Goal: Information Seeking & Learning: Learn about a topic

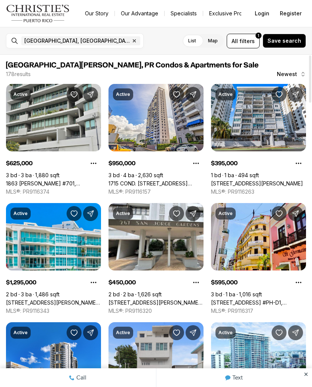
click at [180, 180] on link "1715 COND. [STREET_ADDRESS][PERSON_NAME]" at bounding box center [156, 183] width 95 height 7
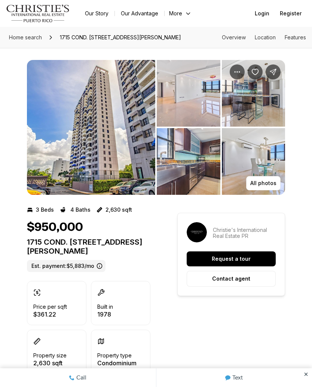
click at [195, 101] on img "View image gallery" at bounding box center [189, 93] width 64 height 67
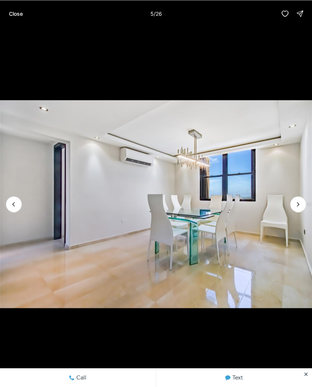
click at [221, 269] on img "5 of 26" at bounding box center [156, 204] width 312 height 271
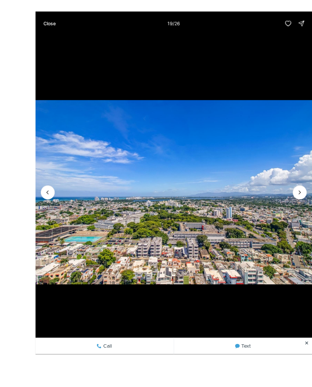
scroll to position [14, 0]
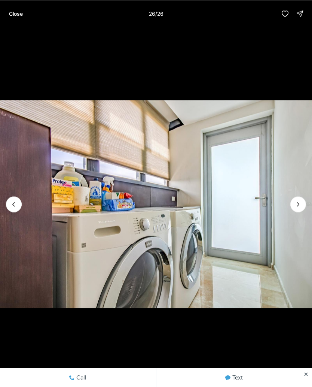
click at [16, 12] on p "Close" at bounding box center [16, 13] width 14 height 6
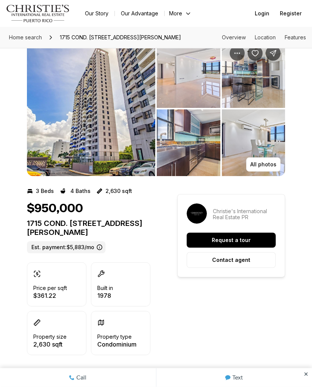
scroll to position [0, 0]
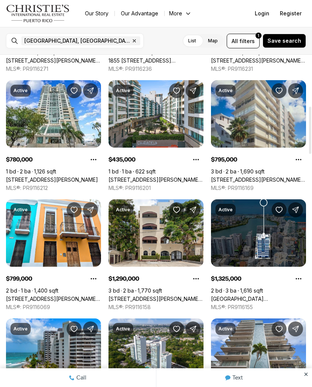
scroll to position [361, 0]
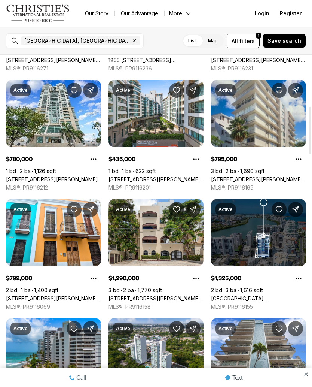
click at [164, 176] on link "1509 PONCE DE LEON #1162, SANTURCE PR, 00909" at bounding box center [156, 179] width 95 height 7
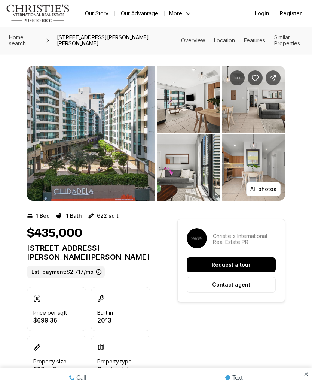
click at [199, 116] on img "View image gallery" at bounding box center [189, 99] width 64 height 67
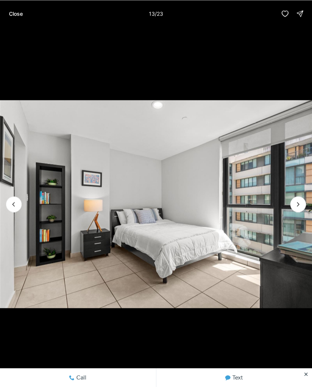
click at [16, 14] on p "Close" at bounding box center [16, 13] width 14 height 6
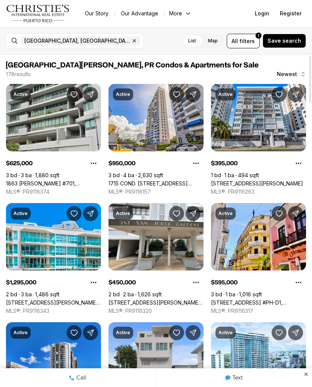
click at [250, 43] on span "filters" at bounding box center [247, 41] width 15 height 8
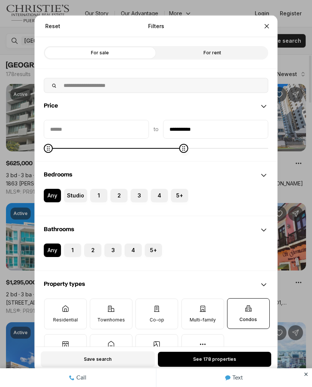
type input "**********"
type input "*******"
click at [231, 58] on label "For rent" at bounding box center [212, 52] width 112 height 13
click at [117, 52] on label "For sale" at bounding box center [100, 52] width 112 height 13
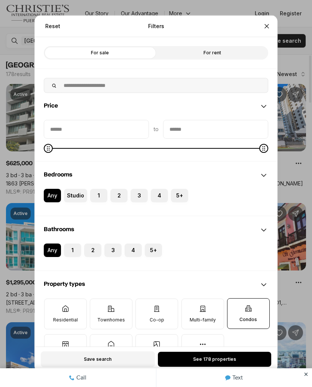
click at [124, 196] on label "2" at bounding box center [118, 194] width 17 height 13
click at [118, 196] on button "2" at bounding box center [113, 191] width 7 height 7
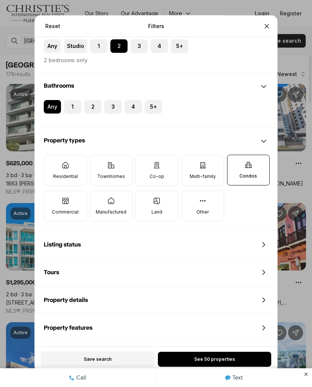
scroll to position [149, 0]
click at [120, 168] on label "Townhomes" at bounding box center [111, 170] width 43 height 31
click at [98, 162] on button "Townhomes" at bounding box center [93, 158] width 7 height 7
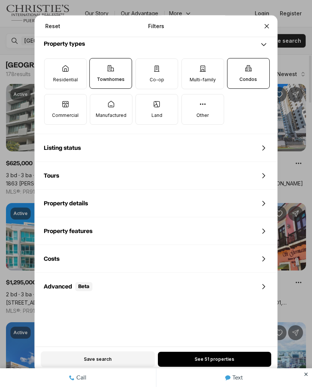
scroll to position [246, 0]
click at [244, 353] on button "See 51 properties" at bounding box center [214, 358] width 113 height 15
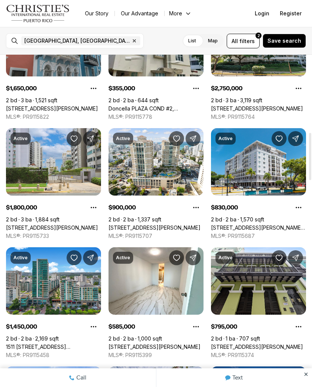
scroll to position [539, 0]
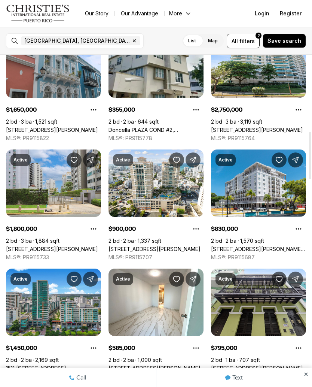
click at [168, 246] on link "103 AVENIDA DE DIEGO #1801N, SAN JUAN PR, 00911" at bounding box center [155, 249] width 92 height 7
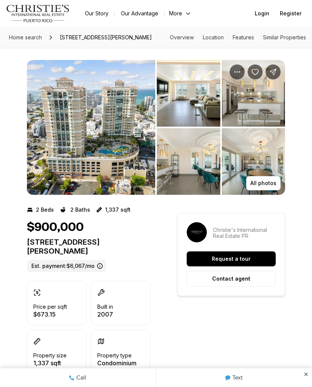
click at [134, 177] on img "View image gallery" at bounding box center [91, 127] width 128 height 135
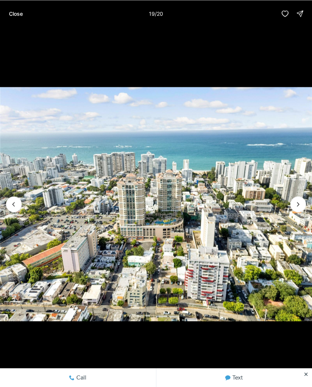
click at [14, 13] on p "Close" at bounding box center [16, 13] width 14 height 6
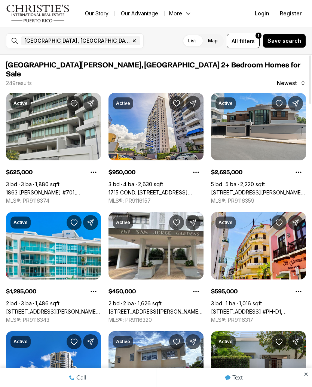
click at [249, 42] on span "filters" at bounding box center [247, 41] width 15 height 8
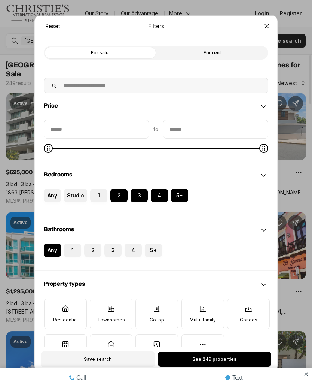
click at [233, 55] on label "For rent" at bounding box center [212, 52] width 112 height 13
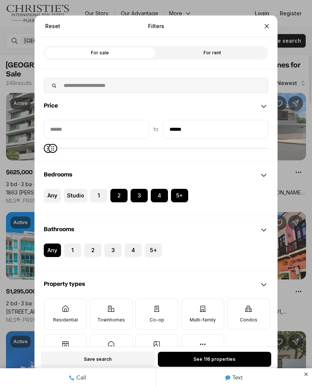
type input "******"
click at [102, 200] on label "1" at bounding box center [98, 194] width 17 height 13
click at [98, 196] on button "1" at bounding box center [93, 191] width 7 height 7
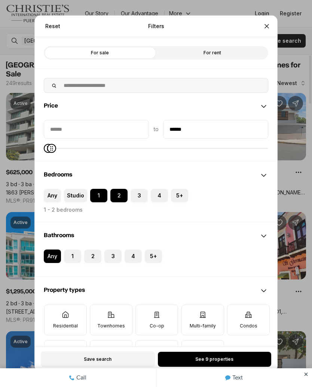
click at [80, 198] on label "Studio" at bounding box center [75, 194] width 23 height 13
click at [71, 196] on button "Studio" at bounding box center [67, 191] width 7 height 7
click at [58, 195] on label "Any" at bounding box center [52, 194] width 17 height 13
click at [51, 195] on button "Any" at bounding box center [47, 191] width 7 height 7
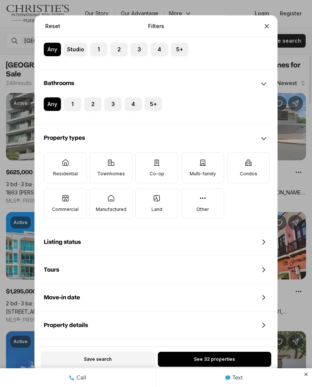
scroll to position [155, 0]
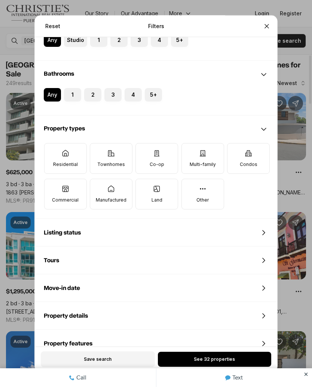
click at [256, 150] on label "Condos" at bounding box center [248, 158] width 43 height 31
click at [235, 150] on button "Condos" at bounding box center [231, 146] width 7 height 7
click at [240, 362] on button "See 14 properties" at bounding box center [214, 358] width 113 height 15
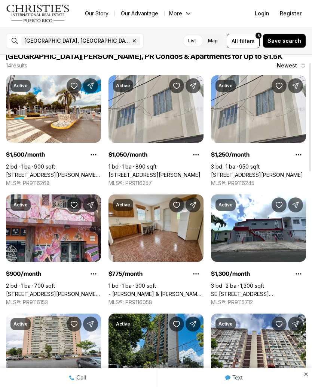
scroll to position [3, 0]
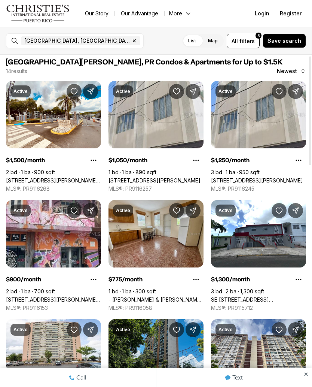
click at [76, 177] on link "1500 AVE.LUIS VIGOREAUX CAMINO REAL #I 203, SAN JUAN PR, 00921" at bounding box center [53, 180] width 95 height 7
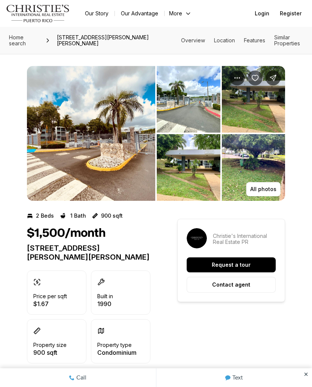
click at [135, 183] on img "View image gallery" at bounding box center [91, 133] width 128 height 135
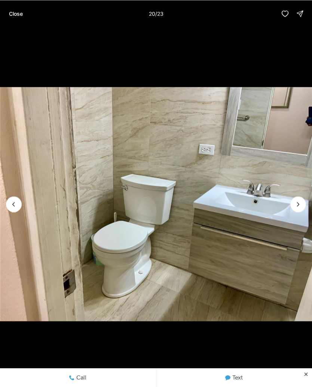
click at [15, 18] on button "Close" at bounding box center [15, 13] width 23 height 15
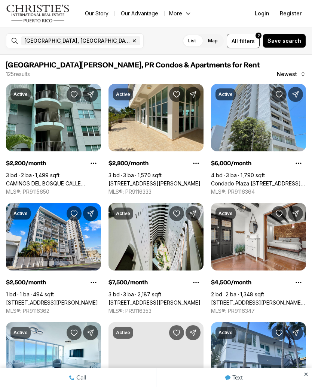
scroll to position [3, 0]
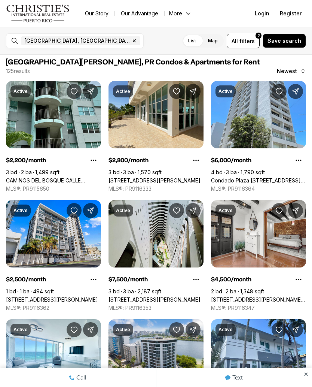
click at [246, 40] on span "filters" at bounding box center [247, 41] width 15 height 8
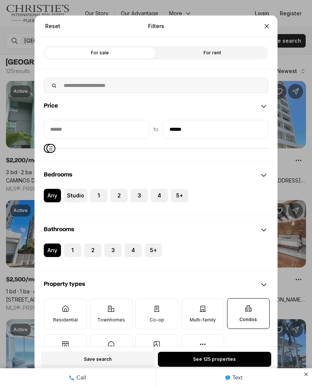
type input "******"
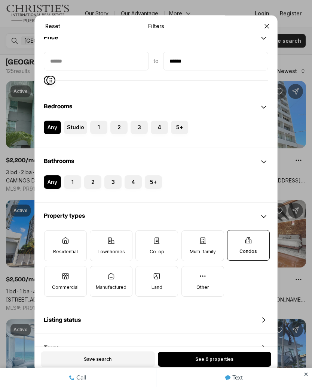
scroll to position [71, 0]
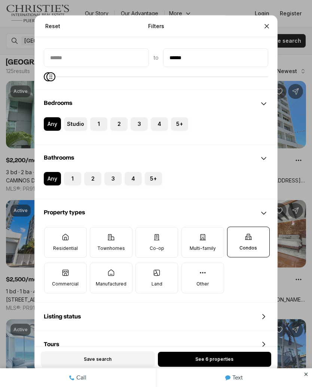
click at [121, 255] on label "Townhomes" at bounding box center [111, 242] width 43 height 31
click at [98, 235] on button "Townhomes" at bounding box center [93, 230] width 7 height 7
click at [75, 241] on label "Residential" at bounding box center [65, 242] width 43 height 31
click at [52, 235] on button "Residential" at bounding box center [48, 230] width 7 height 7
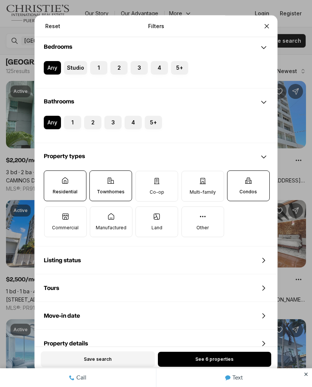
scroll to position [128, 0]
click at [228, 354] on button "See 6 properties" at bounding box center [214, 358] width 113 height 15
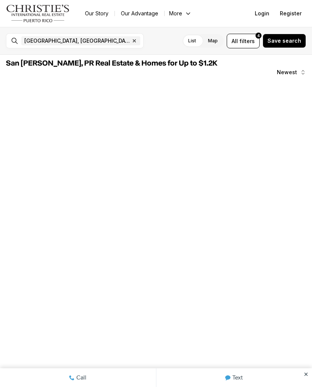
scroll to position [0, 0]
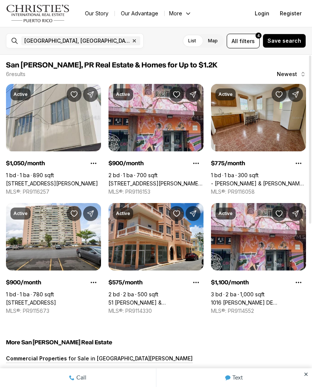
click at [74, 180] on link "[STREET_ADDRESS][PERSON_NAME]" at bounding box center [52, 183] width 92 height 7
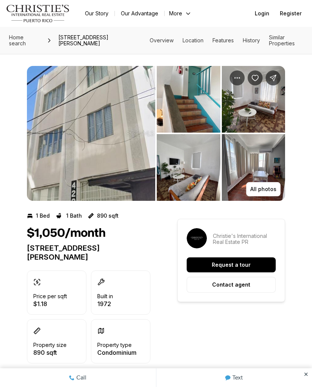
click at [206, 109] on img "View image gallery" at bounding box center [189, 99] width 64 height 67
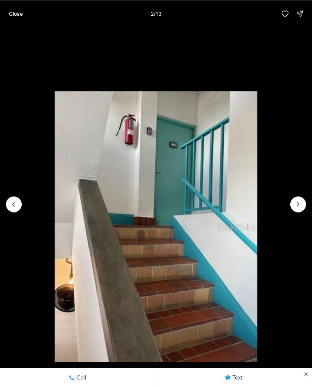
click at [300, 198] on button "Next slide" at bounding box center [298, 204] width 16 height 16
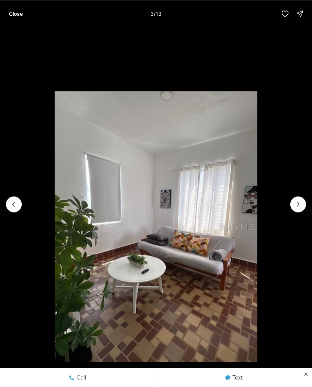
click at [301, 207] on icon "Next slide" at bounding box center [298, 203] width 7 height 7
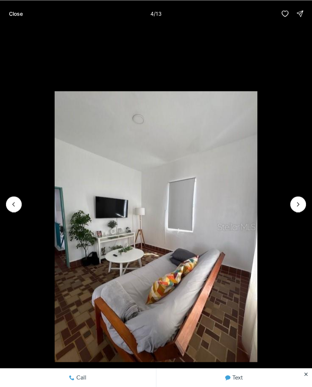
click at [297, 211] on button "Next slide" at bounding box center [298, 204] width 16 height 16
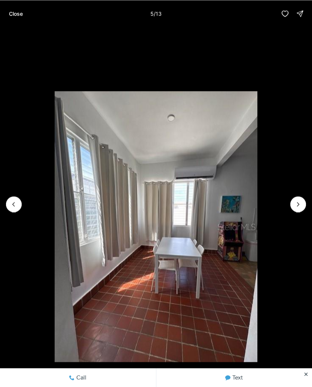
click at [293, 217] on li "5 of 13" at bounding box center [156, 204] width 312 height 354
click at [290, 214] on li "5 of 13" at bounding box center [156, 204] width 312 height 354
click at [283, 204] on li "5 of 13" at bounding box center [156, 204] width 312 height 354
click at [293, 210] on li "5 of 13" at bounding box center [156, 204] width 312 height 354
click at [297, 204] on icon "Next slide" at bounding box center [298, 203] width 7 height 7
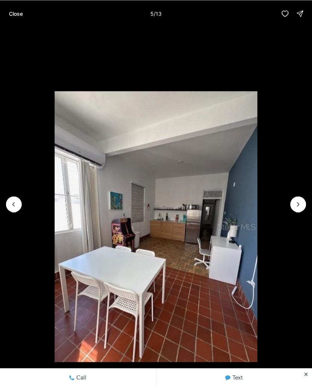
click at [302, 205] on icon "Next slide" at bounding box center [298, 203] width 7 height 7
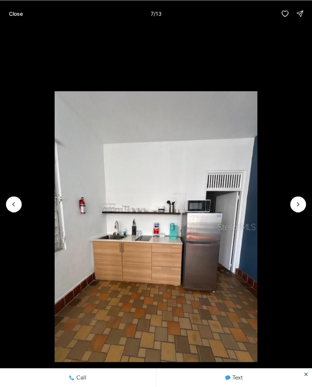
click at [295, 207] on icon "Next slide" at bounding box center [298, 203] width 7 height 7
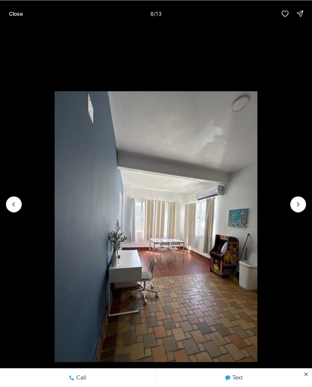
click at [295, 204] on icon "Next slide" at bounding box center [298, 203] width 7 height 7
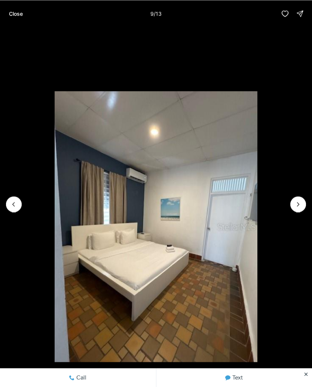
click at [20, 13] on p "Close" at bounding box center [16, 13] width 14 height 6
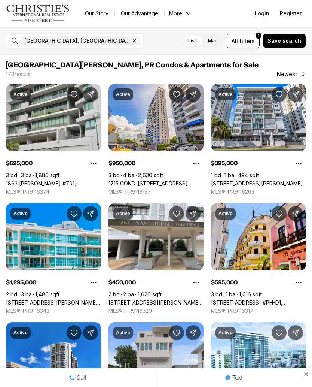
click at [249, 42] on span "filters" at bounding box center [247, 41] width 15 height 8
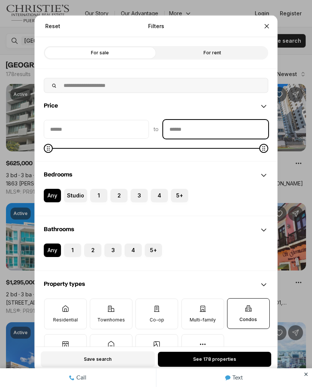
click at [248, 131] on input "priceMax" at bounding box center [216, 129] width 104 height 18
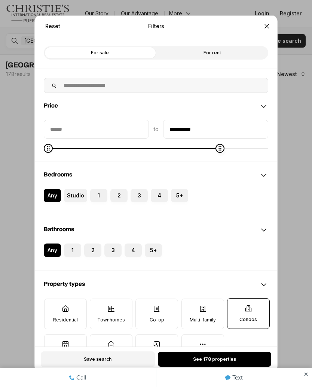
type input "**********"
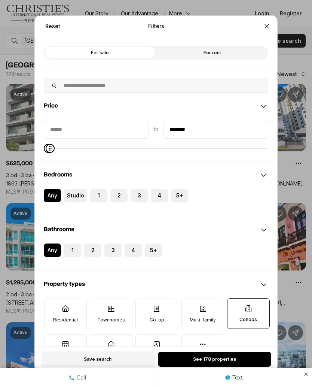
type input "********"
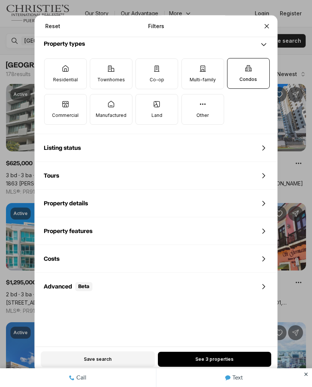
scroll to position [239, 0]
click at [214, 363] on button "See 3 properties" at bounding box center [214, 358] width 113 height 15
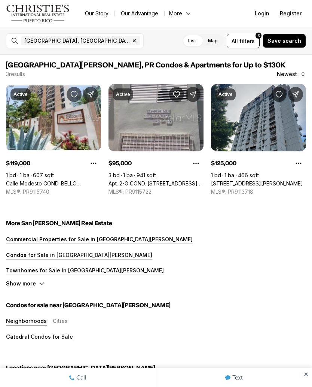
click at [257, 180] on link "21 VILLA MAGNA COND. #1505, SAN JUAN PR, 00921" at bounding box center [257, 183] width 92 height 7
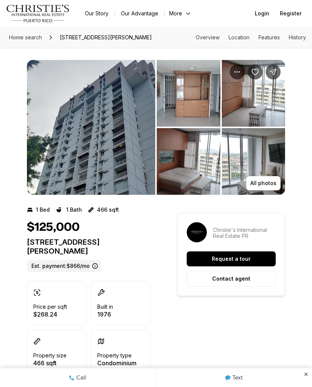
click at [128, 152] on img "View image gallery" at bounding box center [91, 127] width 128 height 135
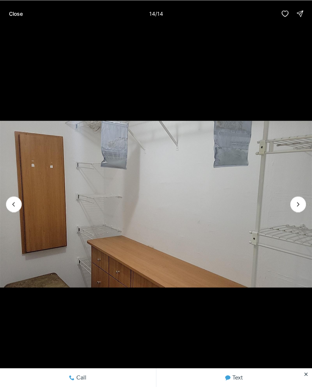
click at [17, 17] on button "Close" at bounding box center [15, 13] width 23 height 15
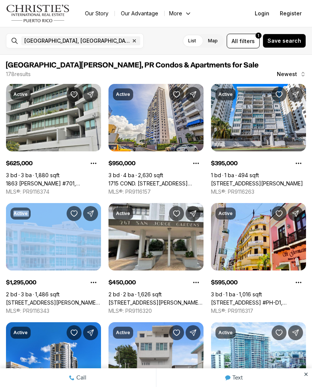
click at [251, 39] on span "filters" at bounding box center [247, 41] width 15 height 8
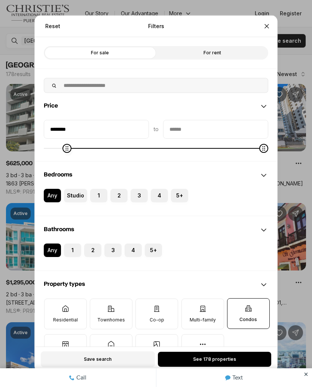
type input "********"
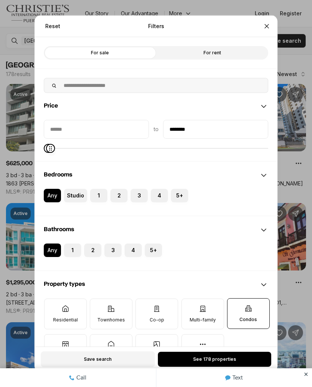
type input "********"
click at [249, 358] on button "See 3 properties" at bounding box center [214, 358] width 113 height 15
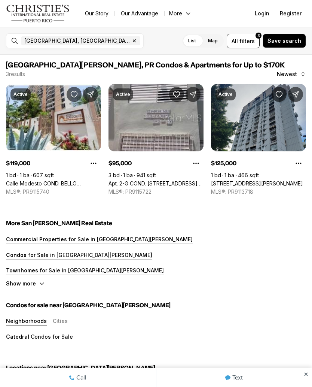
click at [77, 180] on link "Calle Modesto COND. BELLO HORIZONTE #1607, [GEOGRAPHIC_DATA][PERSON_NAME], 00924" at bounding box center [53, 183] width 95 height 7
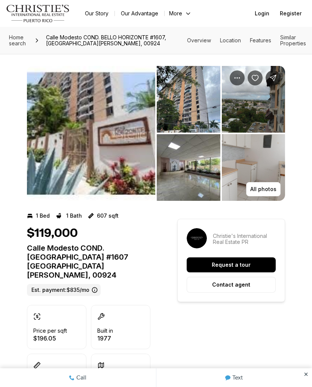
click at [203, 105] on img "View image gallery" at bounding box center [189, 99] width 64 height 67
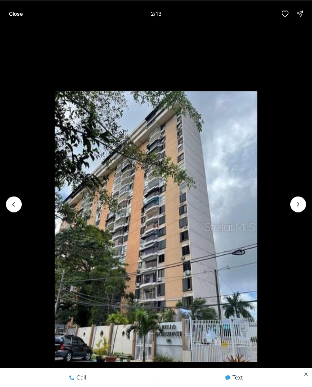
click at [301, 205] on icon "Next slide" at bounding box center [298, 203] width 7 height 7
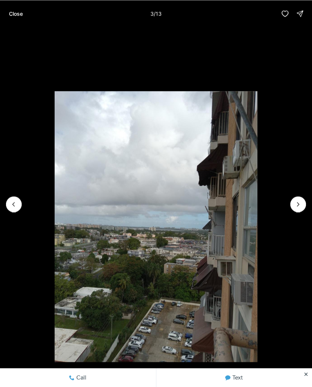
click at [289, 216] on li "3 of 13" at bounding box center [156, 204] width 312 height 354
click at [297, 203] on icon "Next slide" at bounding box center [298, 203] width 7 height 7
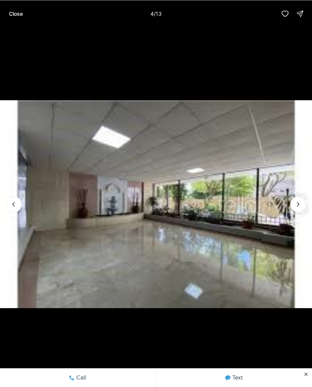
click at [296, 210] on button "Next slide" at bounding box center [298, 204] width 16 height 16
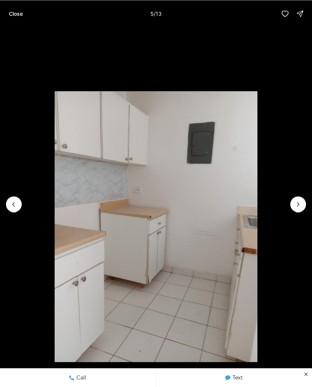
click at [295, 206] on icon "Next slide" at bounding box center [298, 203] width 7 height 7
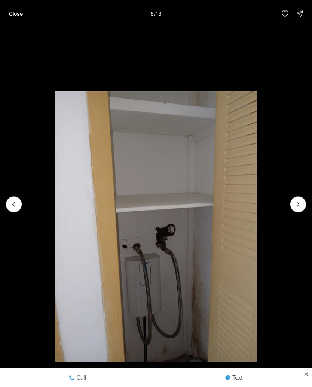
click at [295, 207] on icon "Next slide" at bounding box center [298, 203] width 7 height 7
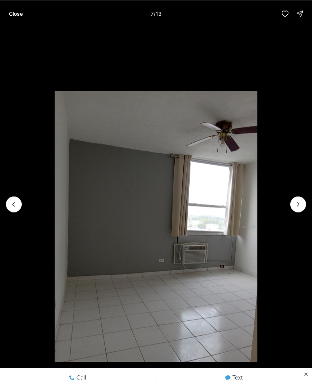
click at [19, 212] on li "7 of 13" at bounding box center [156, 204] width 312 height 354
click at [14, 207] on icon "Previous slide" at bounding box center [13, 203] width 7 height 7
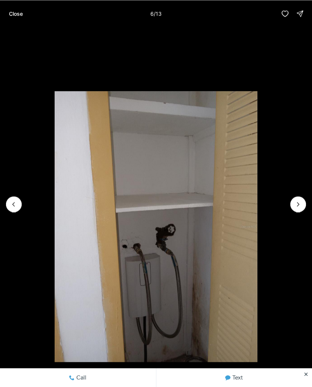
click at [285, 215] on li "6 of 13" at bounding box center [156, 204] width 312 height 354
click at [296, 204] on icon "Next slide" at bounding box center [298, 203] width 7 height 7
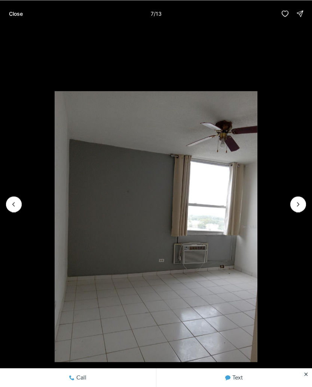
click at [304, 202] on button "Next slide" at bounding box center [298, 204] width 16 height 16
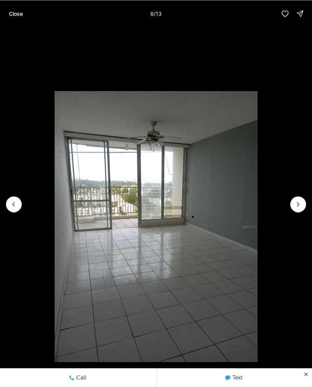
click at [298, 203] on icon "Next slide" at bounding box center [298, 203] width 7 height 7
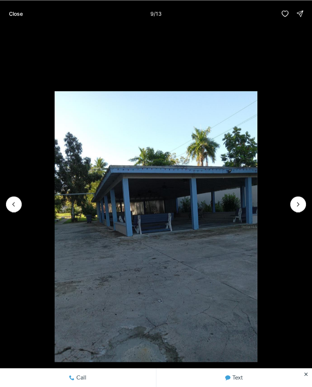
click at [297, 201] on icon "Next slide" at bounding box center [298, 203] width 7 height 7
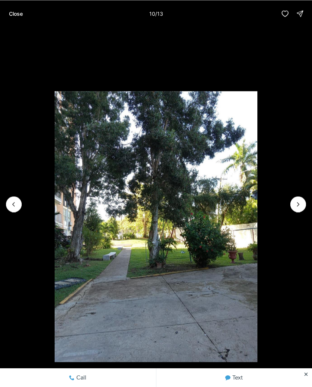
click at [300, 206] on icon "Next slide" at bounding box center [298, 203] width 7 height 7
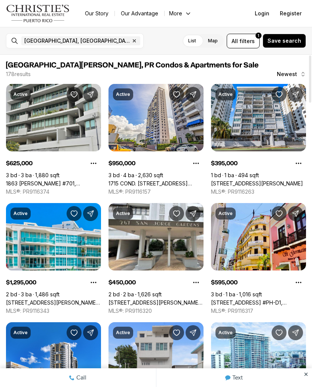
scroll to position [0, 0]
click at [255, 44] on span "filters" at bounding box center [247, 41] width 15 height 8
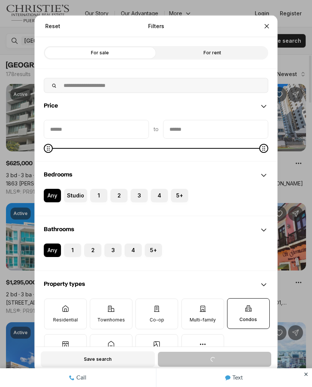
scroll to position [0, 0]
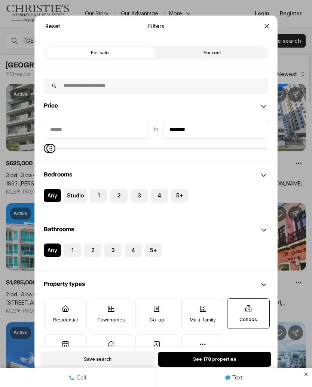
type input "********"
click at [255, 358] on button "See 3 properties" at bounding box center [214, 358] width 113 height 15
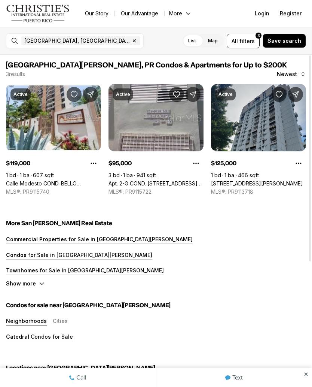
click at [253, 43] on span "filters" at bounding box center [247, 41] width 15 height 8
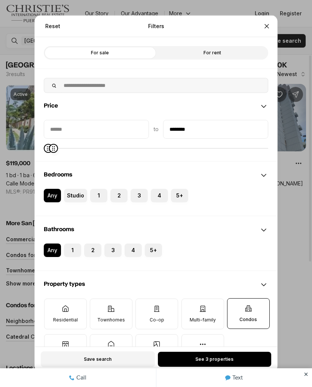
type input "********"
click at [258, 359] on button "See 23 properties" at bounding box center [214, 358] width 113 height 15
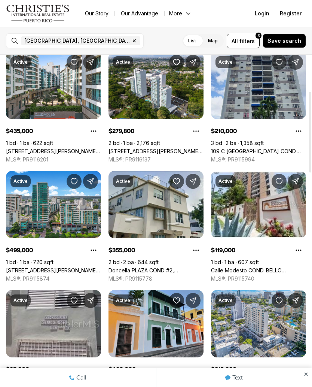
scroll to position [152, 0]
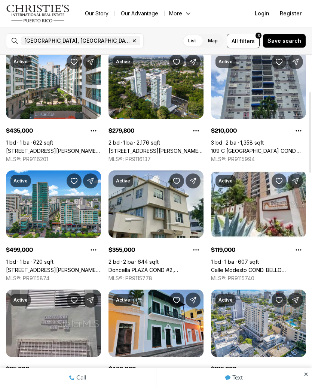
click at [177, 147] on link "[STREET_ADDRESS][PERSON_NAME] APARTMENTS #APT. B-1604, [GEOGRAPHIC_DATA][PERSON…" at bounding box center [156, 150] width 95 height 7
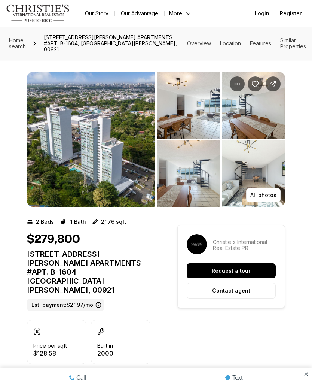
click at [48, 150] on img "View image gallery" at bounding box center [91, 139] width 128 height 135
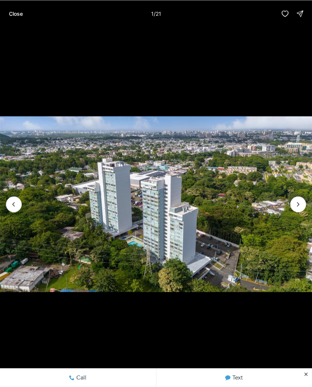
click at [293, 207] on button "Next slide" at bounding box center [298, 204] width 16 height 16
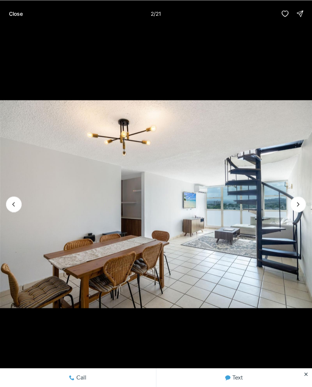
click at [299, 205] on icon "Next slide" at bounding box center [298, 203] width 7 height 7
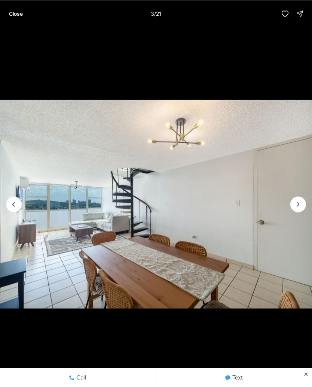
click at [304, 213] on img "3 of 21" at bounding box center [156, 204] width 312 height 271
click at [301, 206] on icon "Next slide" at bounding box center [298, 203] width 7 height 7
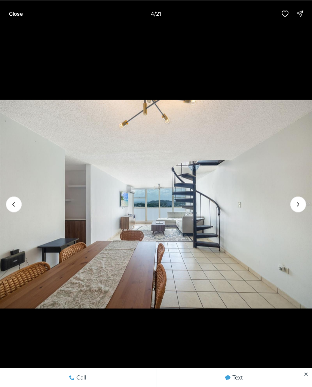
click at [307, 204] on img "4 of 21" at bounding box center [156, 204] width 312 height 271
click at [301, 204] on icon "Next slide" at bounding box center [298, 203] width 7 height 7
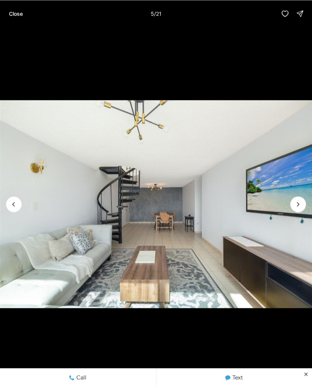
click at [302, 206] on icon "Next slide" at bounding box center [298, 203] width 7 height 7
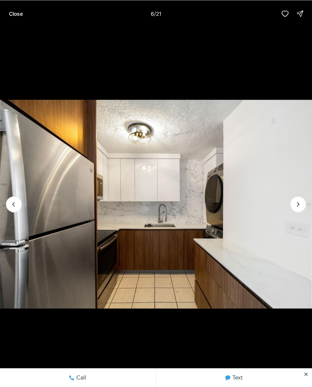
click at [302, 202] on icon "Next slide" at bounding box center [298, 203] width 7 height 7
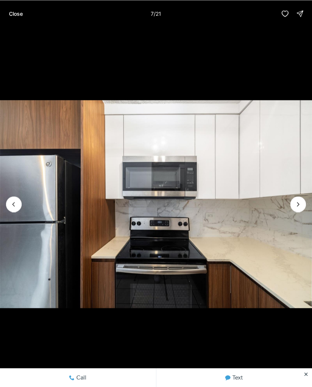
click at [302, 206] on icon "Next slide" at bounding box center [298, 203] width 7 height 7
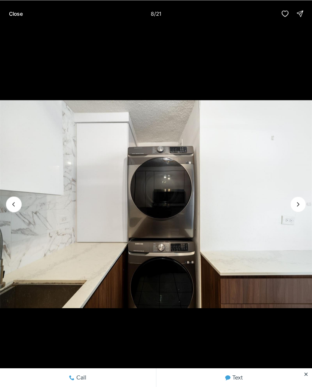
click at [299, 204] on icon "Next slide" at bounding box center [298, 203] width 7 height 7
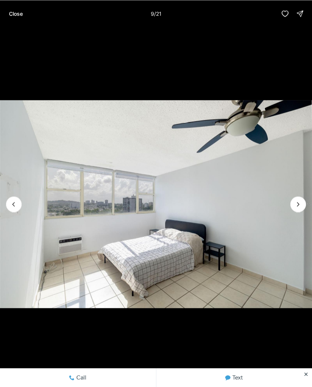
click at [300, 206] on icon "Next slide" at bounding box center [298, 203] width 7 height 7
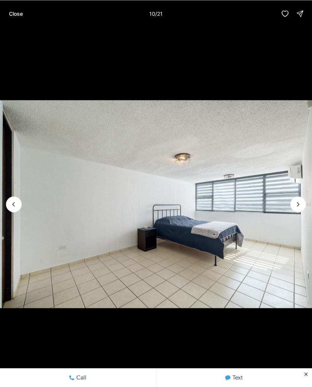
click at [301, 201] on icon "Next slide" at bounding box center [298, 203] width 7 height 7
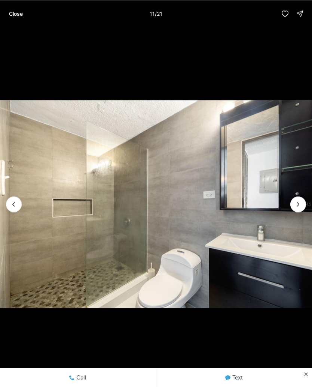
click at [301, 204] on icon "Next slide" at bounding box center [298, 203] width 7 height 7
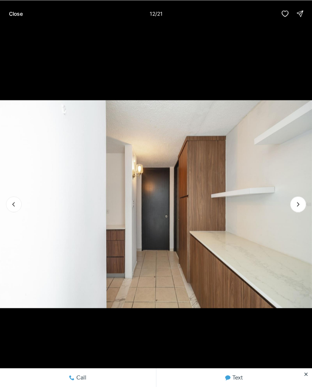
click at [301, 202] on icon "Next slide" at bounding box center [298, 203] width 7 height 7
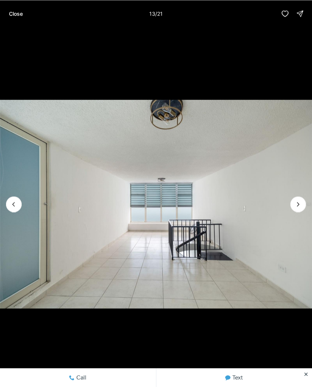
click at [301, 204] on icon "Next slide" at bounding box center [298, 203] width 7 height 7
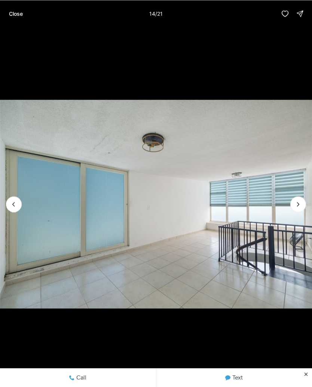
click at [298, 206] on icon "Next slide" at bounding box center [298, 203] width 7 height 7
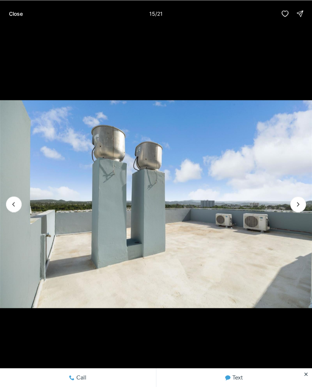
click at [301, 205] on icon "Next slide" at bounding box center [298, 203] width 7 height 7
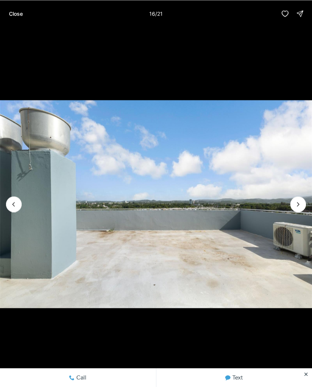
click at [302, 206] on icon "Next slide" at bounding box center [298, 203] width 7 height 7
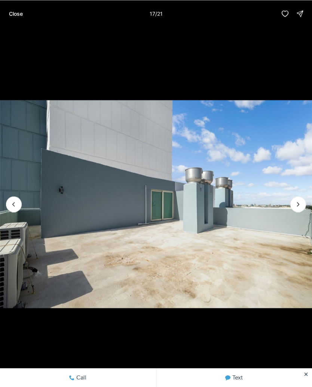
click at [301, 207] on icon "Next slide" at bounding box center [298, 203] width 7 height 7
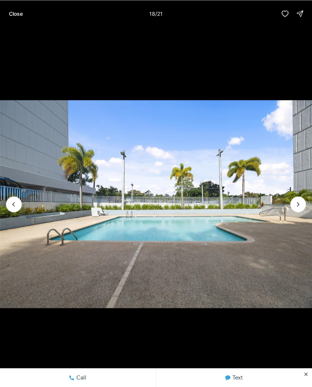
click at [302, 200] on icon "Next slide" at bounding box center [298, 203] width 7 height 7
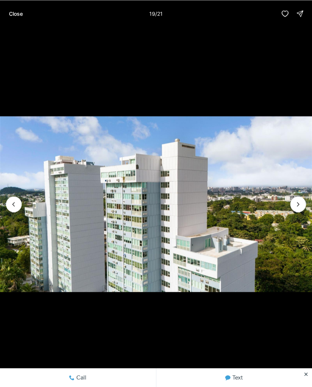
click at [300, 199] on button "Next slide" at bounding box center [298, 204] width 16 height 16
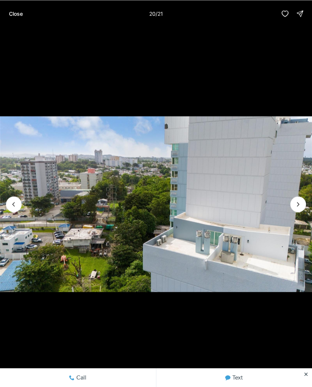
click at [302, 204] on icon "Next slide" at bounding box center [298, 203] width 7 height 7
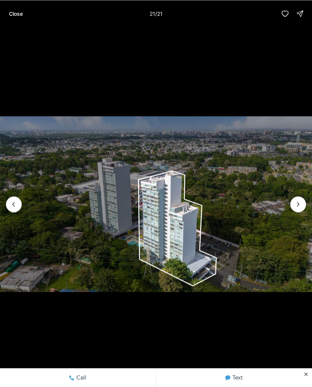
click at [301, 202] on div at bounding box center [298, 204] width 16 height 16
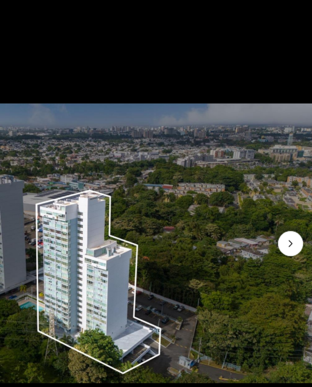
click at [290, 196] on div at bounding box center [298, 204] width 16 height 16
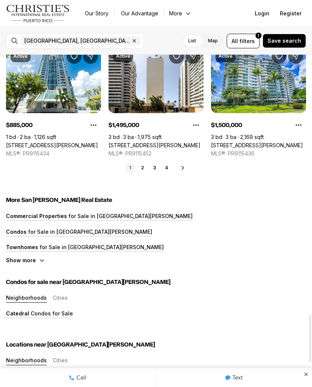
scroll to position [1832, 0]
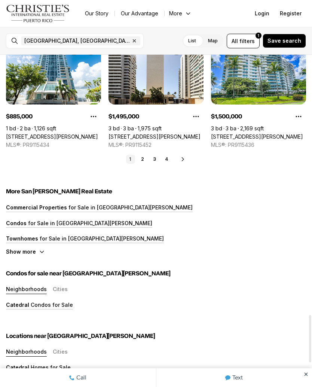
click at [72, 225] on p "for Sale in [GEOGRAPHIC_DATA][PERSON_NAME]" at bounding box center [90, 223] width 126 height 6
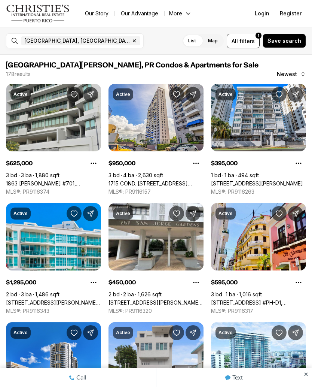
click at [65, 180] on link "1863 [PERSON_NAME] #701, [PERSON_NAME] PR, 00910" at bounding box center [53, 183] width 95 height 7
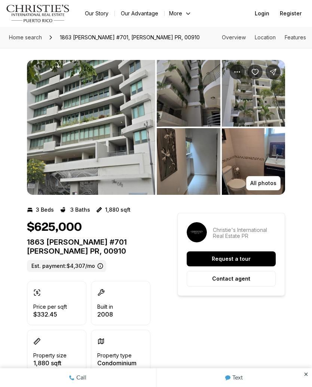
click at [141, 156] on img "View image gallery" at bounding box center [91, 127] width 128 height 135
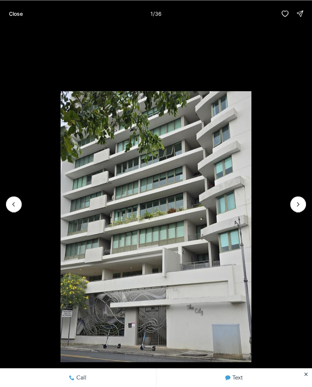
click at [291, 210] on li "1 of 36" at bounding box center [156, 204] width 312 height 354
click at [295, 207] on icon "Next slide" at bounding box center [298, 203] width 7 height 7
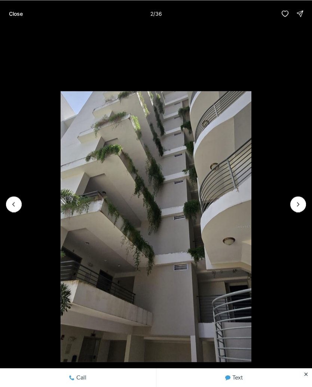
click at [296, 207] on icon "Next slide" at bounding box center [298, 203] width 7 height 7
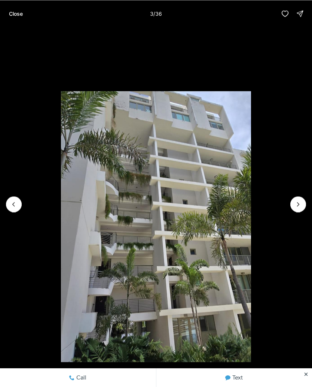
click at [294, 207] on button "Next slide" at bounding box center [298, 204] width 16 height 16
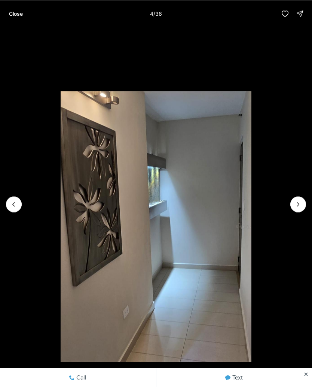
click at [293, 207] on button "Next slide" at bounding box center [298, 204] width 16 height 16
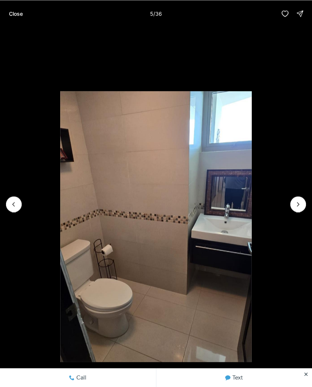
click at [290, 209] on li "5 of 36" at bounding box center [156, 204] width 312 height 354
click at [288, 210] on li "5 of 36" at bounding box center [156, 204] width 312 height 354
click at [297, 210] on button "Next slide" at bounding box center [298, 204] width 16 height 16
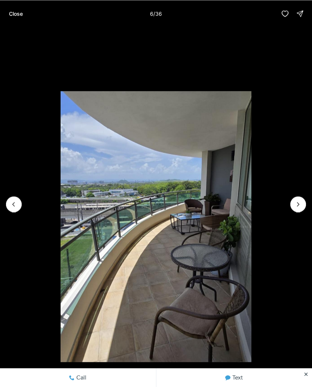
click at [298, 207] on icon "Next slide" at bounding box center [298, 203] width 7 height 7
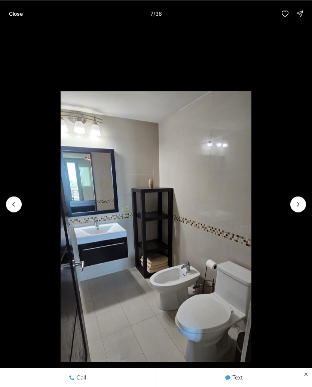
click at [296, 209] on button "Next slide" at bounding box center [298, 204] width 16 height 16
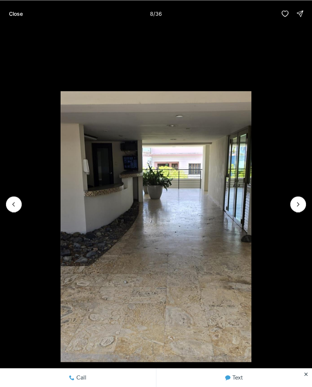
click at [297, 207] on icon "Next slide" at bounding box center [298, 203] width 7 height 7
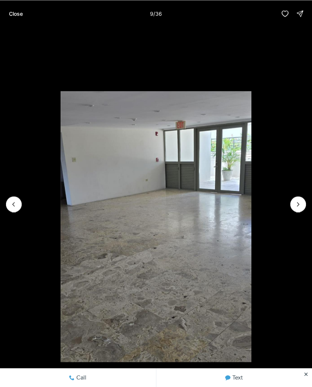
click at [295, 208] on button "Next slide" at bounding box center [298, 204] width 16 height 16
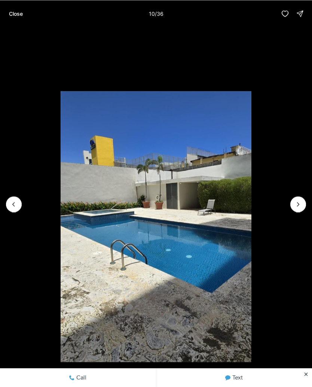
click at [295, 209] on button "Next slide" at bounding box center [298, 204] width 16 height 16
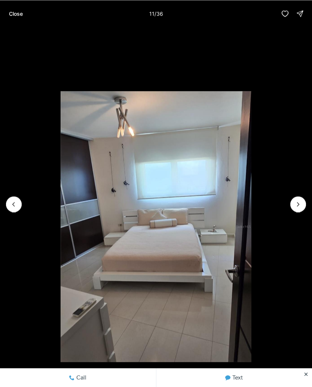
click at [295, 206] on icon "Next slide" at bounding box center [298, 203] width 7 height 7
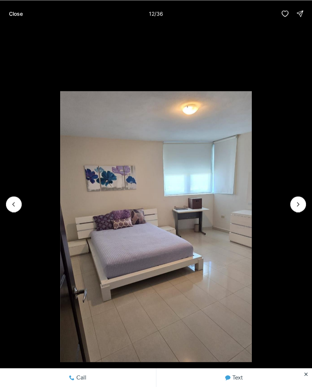
click at [298, 207] on icon "Next slide" at bounding box center [298, 203] width 7 height 7
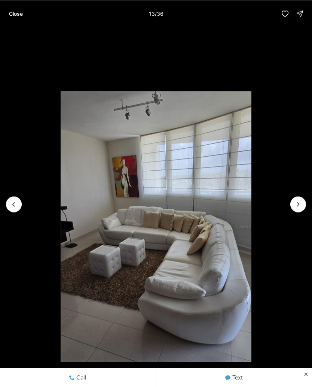
click at [293, 207] on button "Next slide" at bounding box center [298, 204] width 16 height 16
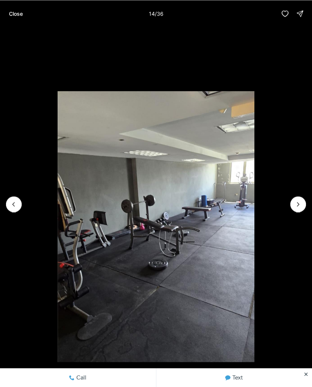
click at [296, 209] on button "Next slide" at bounding box center [298, 204] width 16 height 16
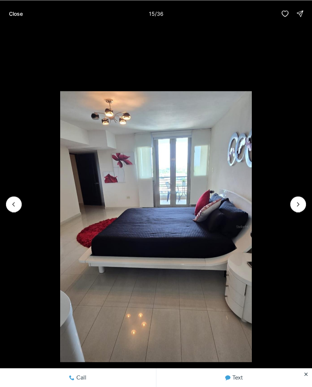
click at [295, 207] on icon "Next slide" at bounding box center [298, 203] width 7 height 7
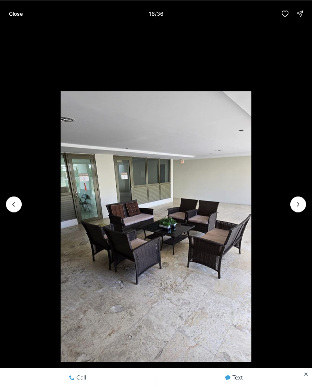
click at [296, 211] on button "Next slide" at bounding box center [298, 204] width 16 height 16
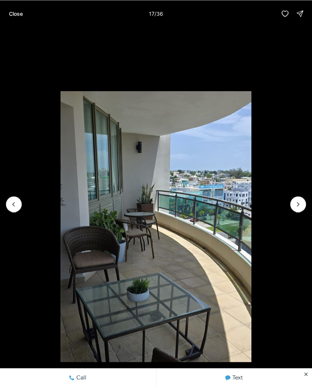
click at [290, 213] on li "17 of 36" at bounding box center [156, 204] width 312 height 354
click at [296, 206] on icon "Next slide" at bounding box center [298, 203] width 7 height 7
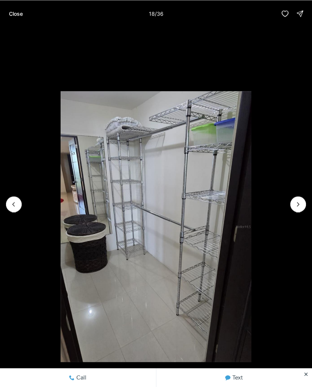
click at [24, 13] on button "Close" at bounding box center [15, 13] width 23 height 15
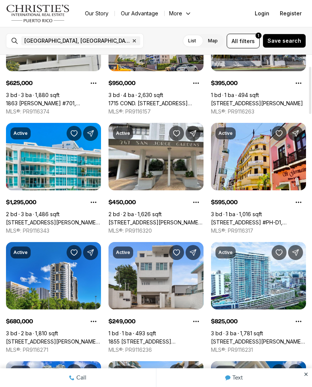
scroll to position [80, 0]
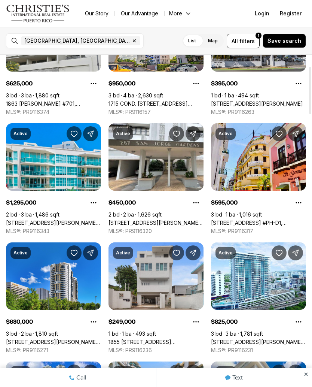
click at [179, 219] on link "[STREET_ADDRESS][PERSON_NAME] #9A, [GEOGRAPHIC_DATA][PERSON_NAME], 00912" at bounding box center [156, 222] width 95 height 7
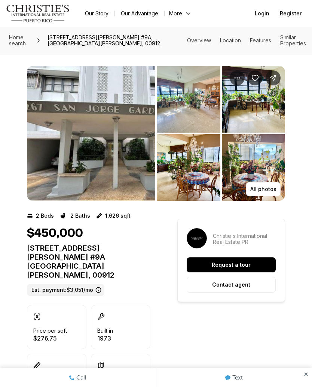
click at [202, 98] on img "View image gallery" at bounding box center [189, 99] width 64 height 67
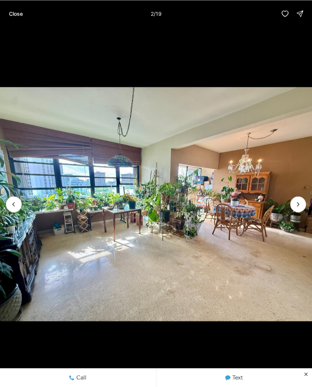
click at [296, 203] on icon "Next slide" at bounding box center [298, 203] width 7 height 7
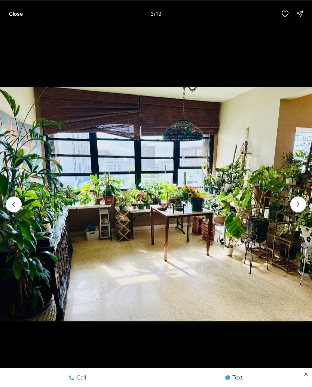
click at [296, 206] on icon "Next slide" at bounding box center [298, 203] width 7 height 7
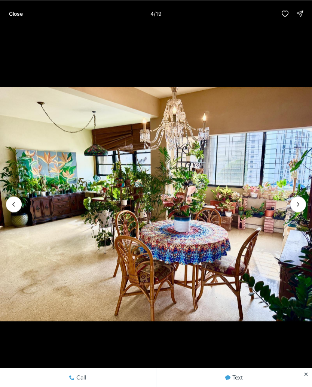
click at [296, 209] on button "Next slide" at bounding box center [298, 204] width 16 height 16
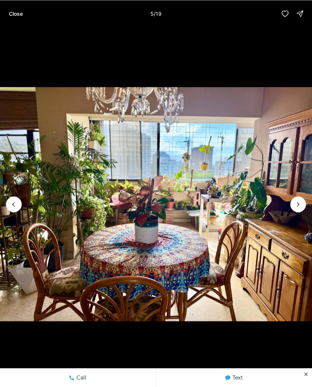
click at [295, 207] on icon "Next slide" at bounding box center [298, 203] width 7 height 7
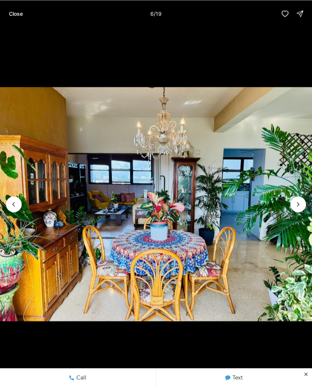
click at [301, 207] on icon "Next slide" at bounding box center [298, 203] width 7 height 7
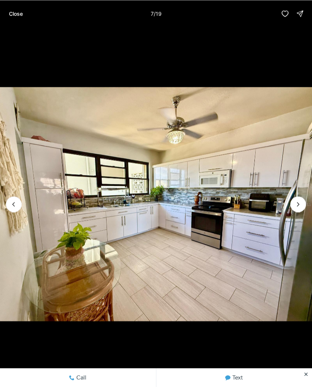
click at [295, 207] on icon "Next slide" at bounding box center [298, 203] width 7 height 7
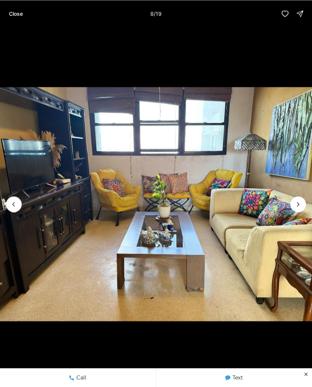
click at [295, 205] on icon "Next slide" at bounding box center [298, 203] width 7 height 7
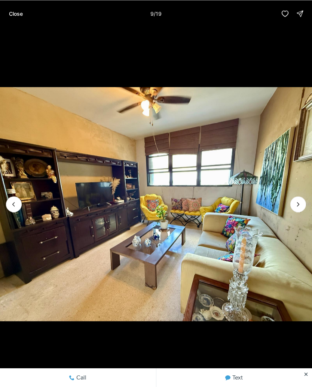
click at [301, 200] on icon "Next slide" at bounding box center [298, 203] width 7 height 7
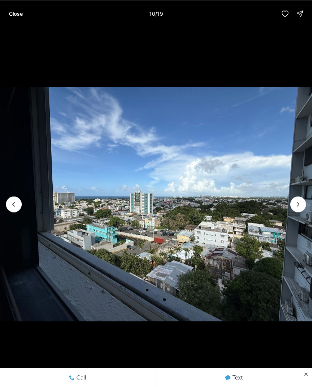
click at [297, 207] on icon "Next slide" at bounding box center [298, 203] width 7 height 7
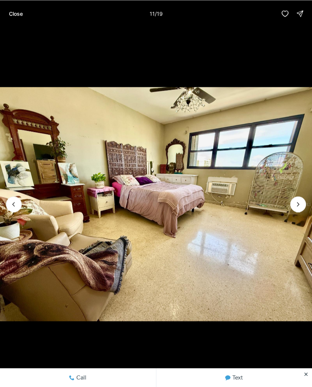
click at [299, 204] on icon "Next slide" at bounding box center [298, 203] width 7 height 7
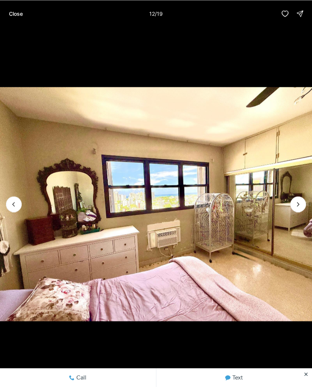
click at [298, 213] on img "12 of 19" at bounding box center [156, 204] width 312 height 271
click at [297, 206] on icon "Next slide" at bounding box center [298, 203] width 7 height 7
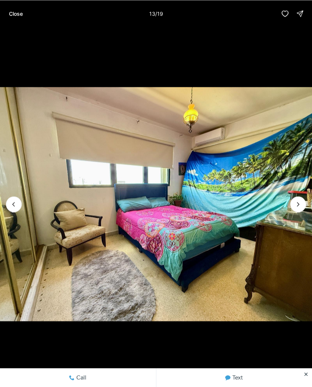
click at [298, 206] on icon "Next slide" at bounding box center [298, 203] width 7 height 7
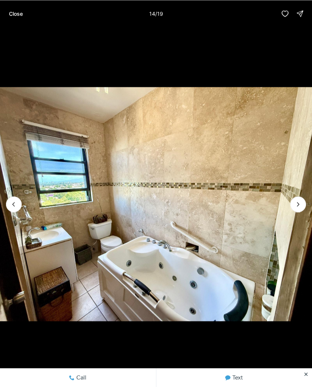
click at [297, 207] on icon "Next slide" at bounding box center [298, 203] width 7 height 7
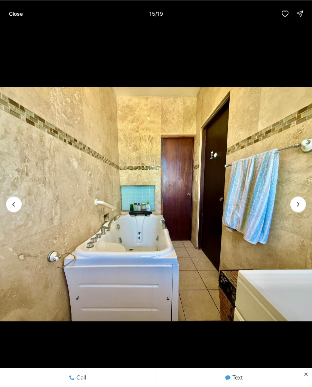
click at [301, 205] on icon "Next slide" at bounding box center [298, 203] width 7 height 7
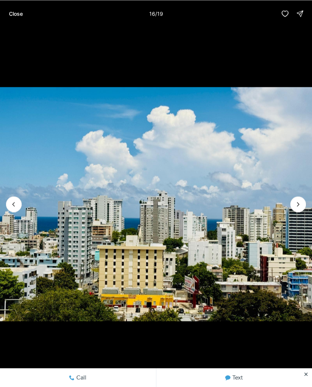
click at [302, 206] on icon "Next slide" at bounding box center [298, 203] width 7 height 7
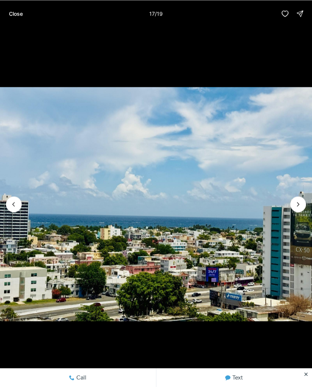
click at [301, 204] on icon "Next slide" at bounding box center [298, 203] width 7 height 7
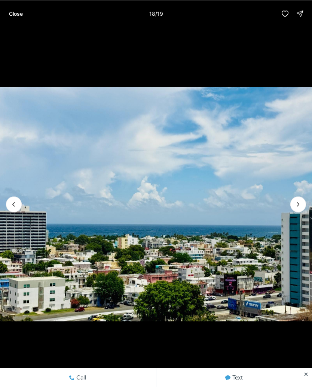
click at [296, 207] on icon "Next slide" at bounding box center [298, 203] width 7 height 7
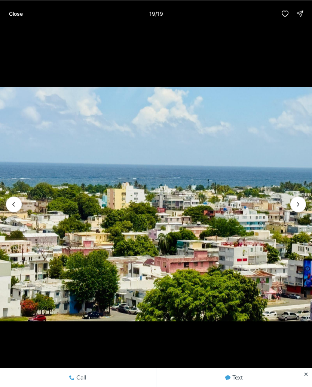
click at [301, 206] on div at bounding box center [298, 204] width 16 height 16
click at [300, 209] on div at bounding box center [298, 204] width 16 height 16
click at [301, 207] on div at bounding box center [298, 204] width 16 height 16
click at [17, 15] on p "Close" at bounding box center [16, 13] width 14 height 6
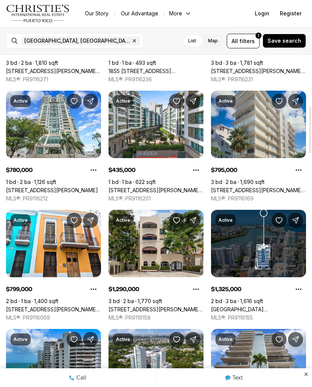
scroll to position [346, 0]
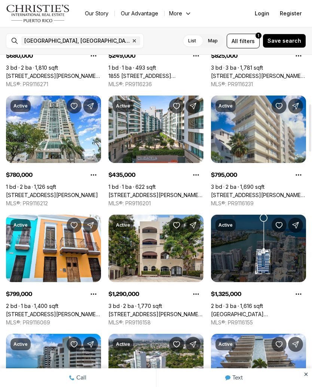
click at [282, 192] on link "[STREET_ADDRESS][PERSON_NAME][PERSON_NAME]" at bounding box center [258, 195] width 95 height 7
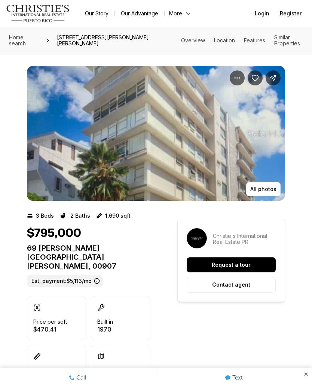
click at [271, 190] on p "All photos" at bounding box center [263, 189] width 26 height 6
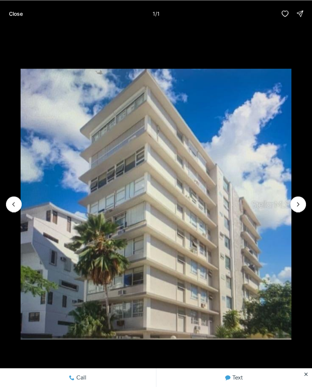
click at [299, 209] on div at bounding box center [298, 204] width 16 height 16
click at [298, 209] on div at bounding box center [298, 204] width 16 height 16
click at [298, 201] on div at bounding box center [298, 204] width 16 height 16
click at [301, 207] on div at bounding box center [298, 204] width 16 height 16
click at [21, 21] on button "Close" at bounding box center [15, 13] width 23 height 15
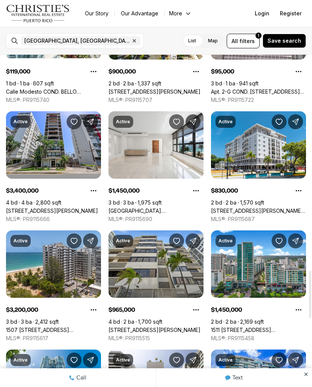
scroll to position [1518, 0]
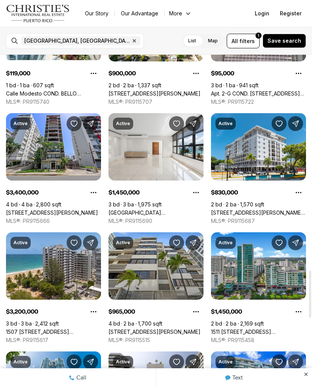
click at [75, 209] on link "[STREET_ADDRESS][PERSON_NAME]" at bounding box center [52, 212] width 92 height 7
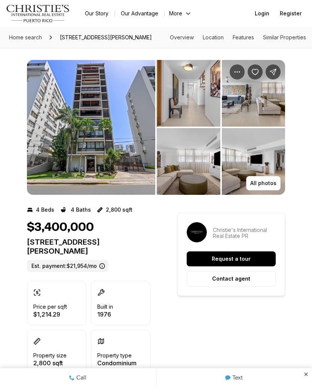
click at [122, 146] on img "View image gallery" at bounding box center [91, 127] width 128 height 135
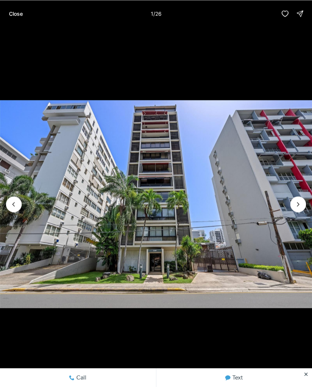
click at [298, 205] on icon "Next slide" at bounding box center [299, 204] width 2 height 4
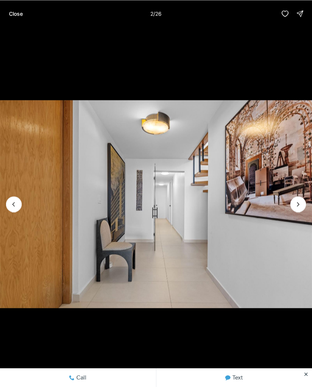
click at [295, 207] on icon "Next slide" at bounding box center [298, 203] width 7 height 7
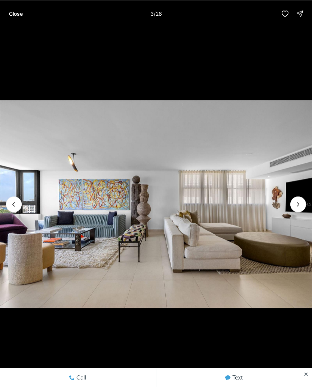
click at [297, 210] on button "Next slide" at bounding box center [298, 204] width 16 height 16
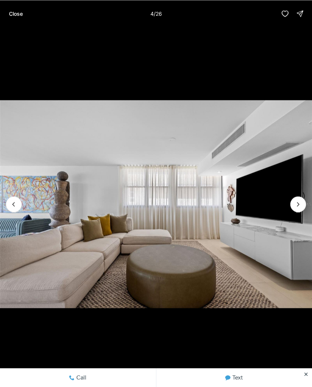
click at [298, 206] on icon "Next slide" at bounding box center [298, 203] width 7 height 7
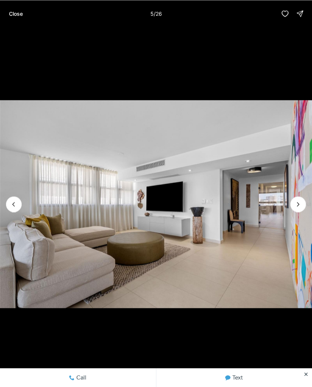
click at [297, 204] on icon "Next slide" at bounding box center [298, 203] width 7 height 7
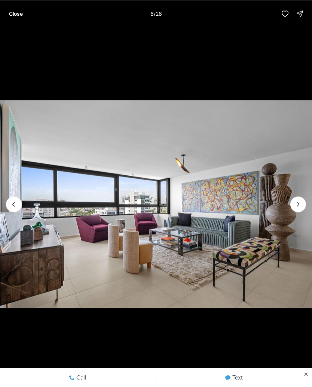
click at [299, 207] on icon "Next slide" at bounding box center [298, 203] width 7 height 7
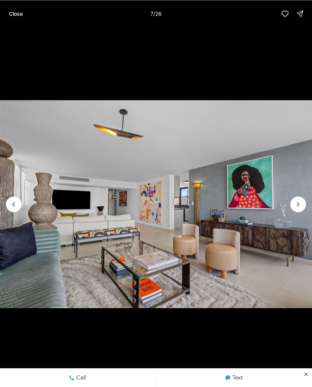
click at [300, 204] on icon "Next slide" at bounding box center [298, 203] width 7 height 7
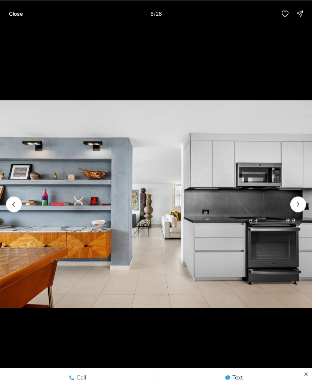
click at [299, 206] on icon "Next slide" at bounding box center [298, 203] width 7 height 7
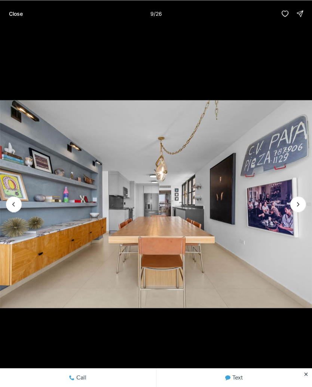
click at [299, 205] on icon "Next slide" at bounding box center [298, 203] width 7 height 7
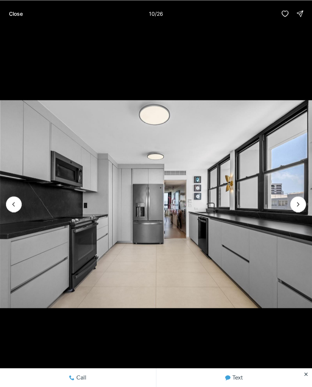
click at [17, 207] on icon "Previous slide" at bounding box center [13, 203] width 7 height 7
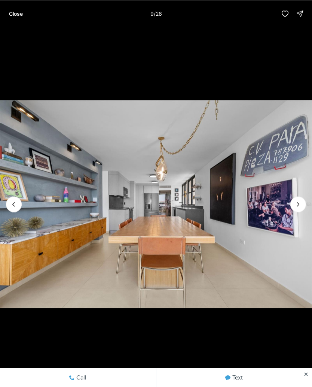
click at [300, 212] on img "9 of 26" at bounding box center [156, 204] width 312 height 271
click at [299, 207] on icon "Next slide" at bounding box center [298, 203] width 7 height 7
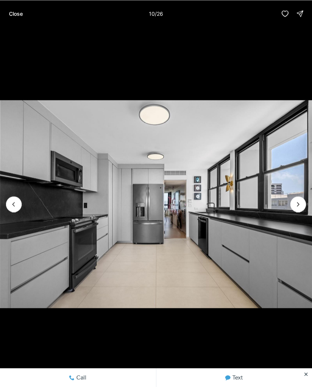
click at [11, 206] on icon "Previous slide" at bounding box center [13, 203] width 7 height 7
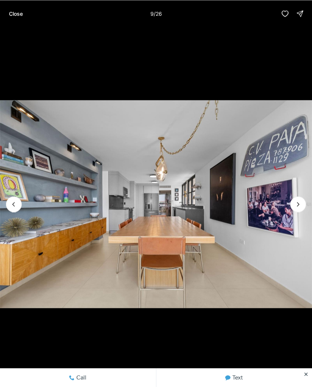
click at [16, 202] on icon "Previous slide" at bounding box center [13, 203] width 7 height 7
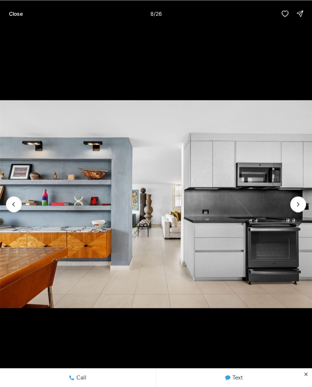
click at [297, 207] on icon "Next slide" at bounding box center [298, 203] width 7 height 7
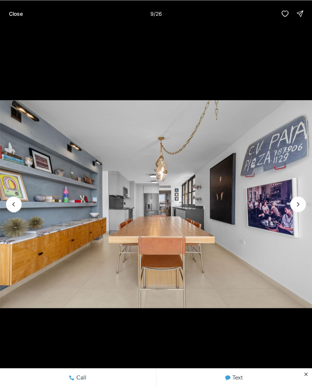
click at [300, 207] on icon "Next slide" at bounding box center [298, 203] width 7 height 7
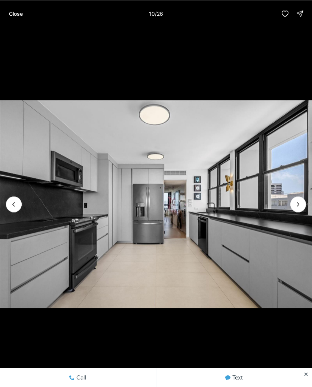
click at [296, 207] on icon "Next slide" at bounding box center [298, 203] width 7 height 7
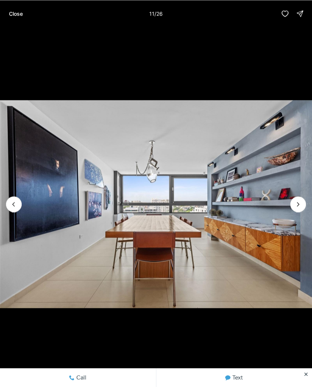
click at [18, 200] on button "Previous slide" at bounding box center [14, 204] width 16 height 16
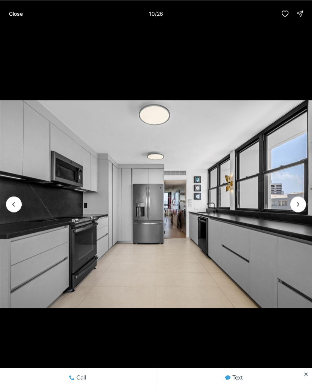
click at [21, 202] on button "Previous slide" at bounding box center [14, 204] width 16 height 16
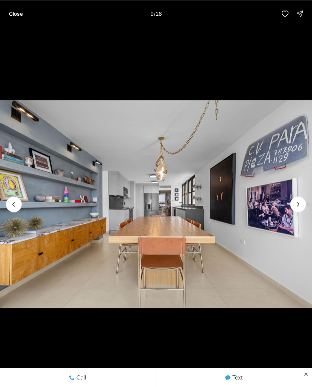
click at [296, 206] on icon "Next slide" at bounding box center [298, 203] width 7 height 7
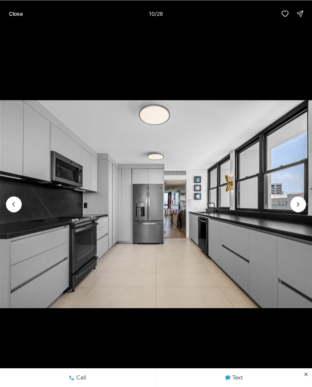
click at [298, 207] on icon "Next slide" at bounding box center [298, 203] width 7 height 7
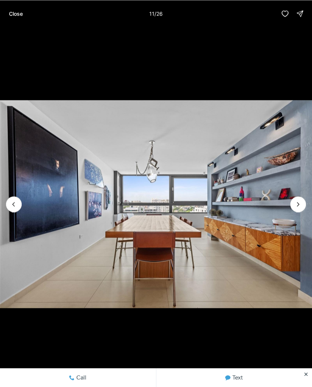
click at [296, 207] on icon "Next slide" at bounding box center [298, 203] width 7 height 7
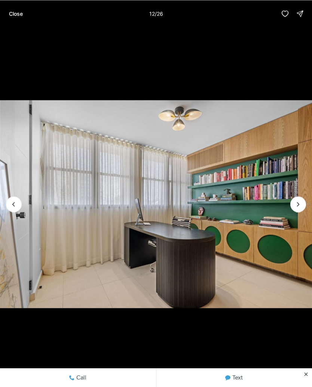
click at [295, 206] on icon "Next slide" at bounding box center [298, 203] width 7 height 7
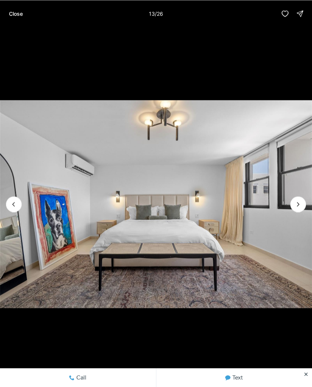
click at [22, 201] on img "13 of 26" at bounding box center [156, 204] width 312 height 271
click at [15, 201] on icon "Previous slide" at bounding box center [13, 203] width 7 height 7
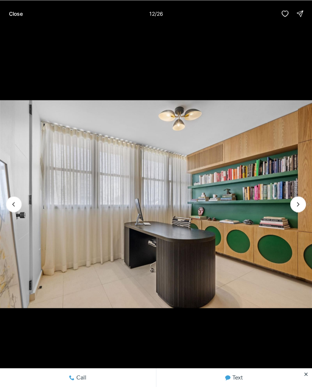
click at [289, 209] on img "12 of 26" at bounding box center [156, 204] width 312 height 271
click at [298, 206] on icon "Next slide" at bounding box center [299, 204] width 2 height 4
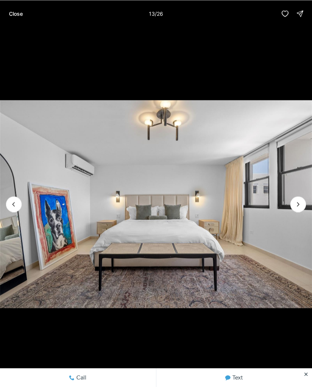
click at [295, 207] on icon "Next slide" at bounding box center [298, 203] width 7 height 7
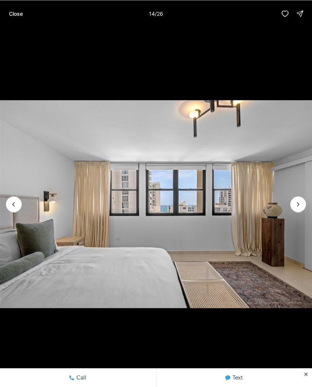
click at [297, 207] on icon "Next slide" at bounding box center [298, 203] width 7 height 7
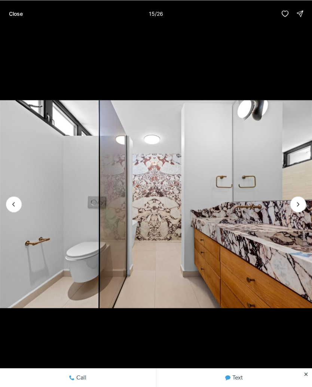
click at [16, 204] on icon "Previous slide" at bounding box center [13, 203] width 7 height 7
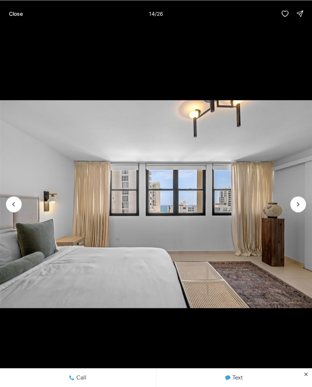
click at [295, 207] on icon "Next slide" at bounding box center [298, 203] width 7 height 7
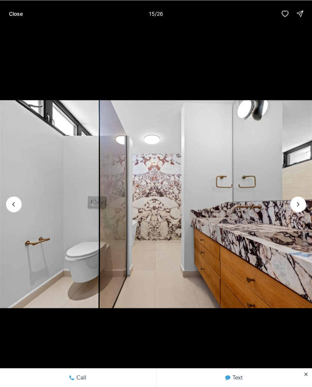
click at [299, 205] on icon "Next slide" at bounding box center [298, 203] width 7 height 7
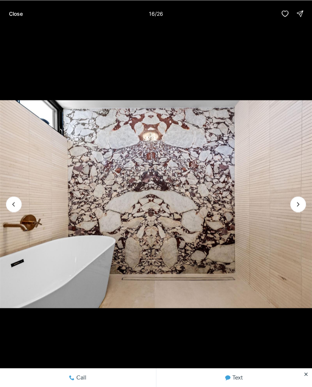
click at [299, 207] on icon "Next slide" at bounding box center [298, 203] width 7 height 7
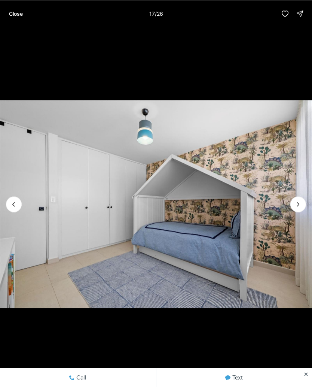
click at [297, 212] on img "17 of 26" at bounding box center [156, 204] width 312 height 271
click at [296, 207] on icon "Next slide" at bounding box center [298, 203] width 7 height 7
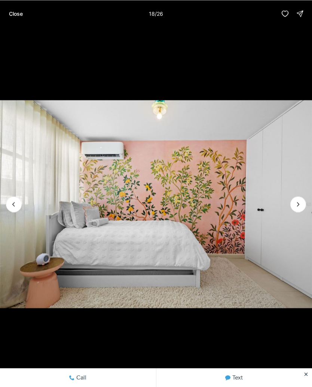
click at [301, 205] on icon "Next slide" at bounding box center [298, 203] width 7 height 7
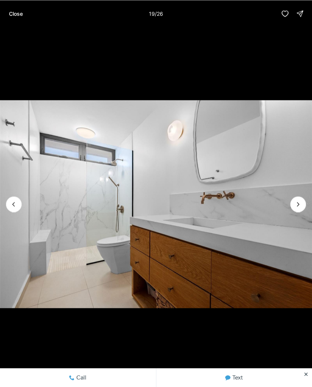
click at [301, 203] on icon "Next slide" at bounding box center [298, 203] width 7 height 7
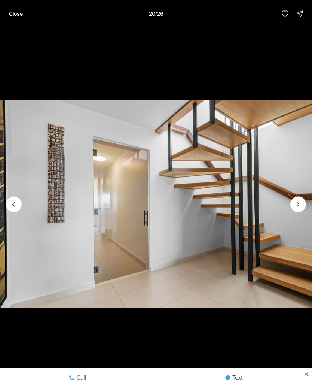
click at [301, 207] on icon "Next slide" at bounding box center [298, 203] width 7 height 7
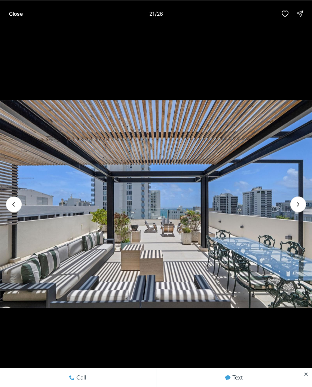
click at [304, 201] on button "Next slide" at bounding box center [298, 204] width 16 height 16
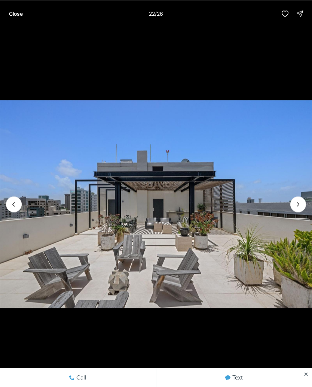
click at [307, 214] on img "22 of 26" at bounding box center [156, 204] width 312 height 271
click at [299, 203] on icon "Next slide" at bounding box center [298, 203] width 7 height 7
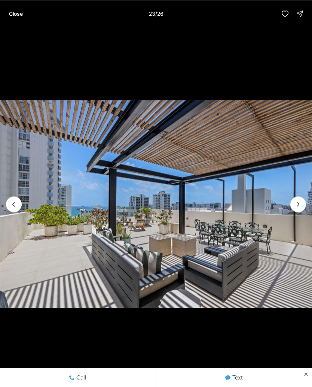
click at [301, 202] on icon "Next slide" at bounding box center [298, 203] width 7 height 7
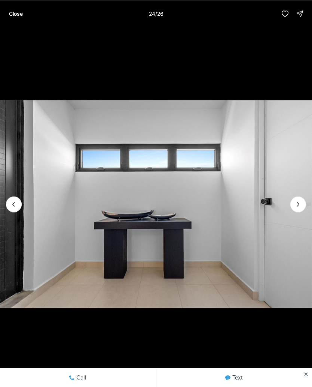
click at [302, 205] on icon "Next slide" at bounding box center [298, 203] width 7 height 7
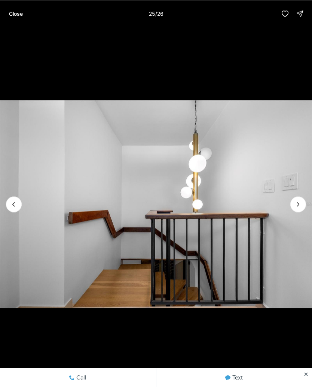
click at [302, 202] on icon "Next slide" at bounding box center [298, 203] width 7 height 7
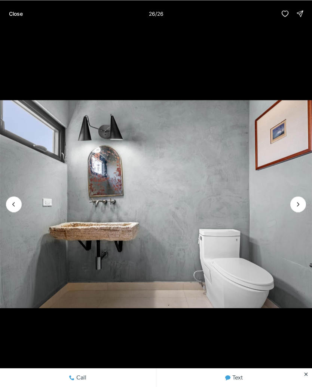
click at [301, 202] on div at bounding box center [298, 204] width 16 height 16
click at [302, 204] on div at bounding box center [298, 204] width 16 height 16
click at [303, 204] on div at bounding box center [298, 204] width 16 height 16
click at [18, 10] on p "Close" at bounding box center [16, 13] width 14 height 6
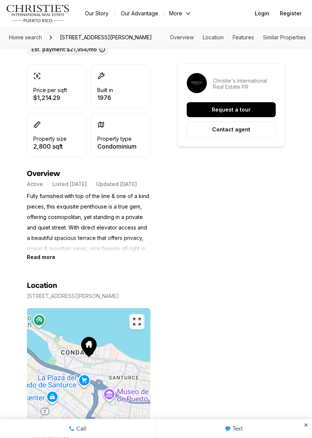
scroll to position [217, 0]
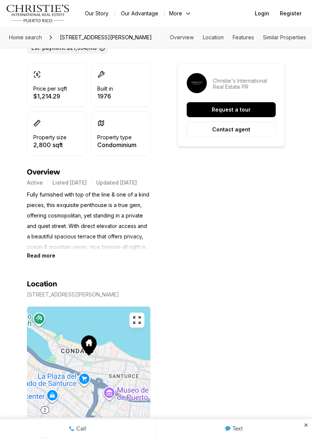
click at [139, 253] on p "Fully furnished with top of the line & one of a kind pieces, this exquisite pen…" at bounding box center [89, 221] width 124 height 63
click at [47, 259] on b "Read more" at bounding box center [41, 256] width 28 height 6
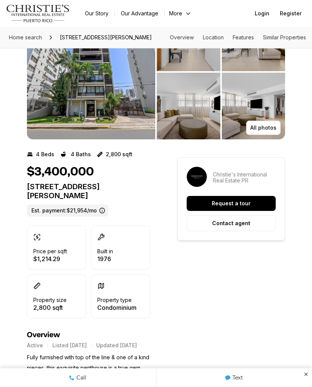
scroll to position [0, 0]
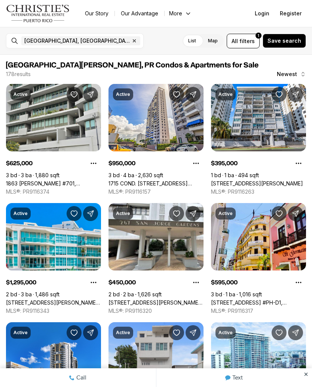
scroll to position [1518, 0]
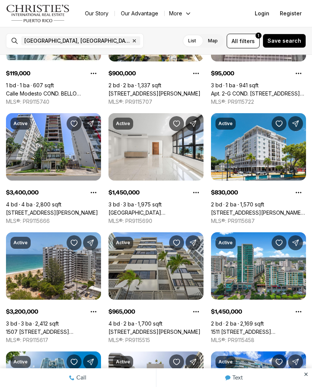
click at [220, 46] on label "Map" at bounding box center [213, 40] width 22 height 13
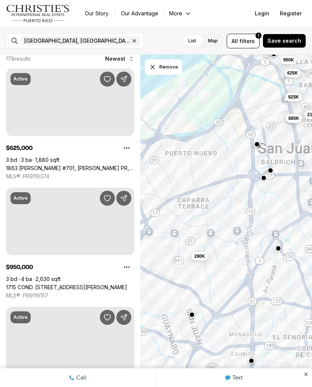
scroll to position [0, 0]
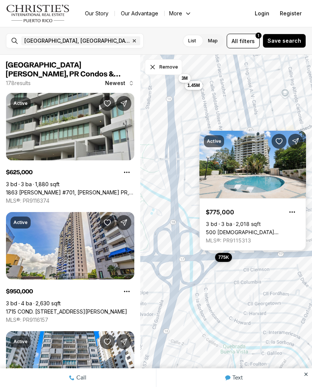
click at [282, 229] on link "500 [DEMOGRAPHIC_DATA] [STREET_ADDRESS][PERSON_NAME]" at bounding box center [253, 232] width 94 height 7
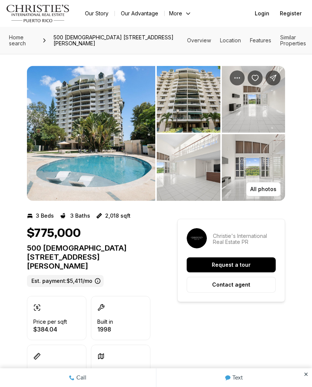
click at [125, 144] on img "View image gallery" at bounding box center [91, 133] width 128 height 135
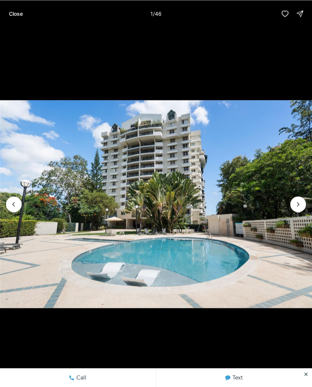
click at [298, 207] on icon "Next slide" at bounding box center [298, 203] width 7 height 7
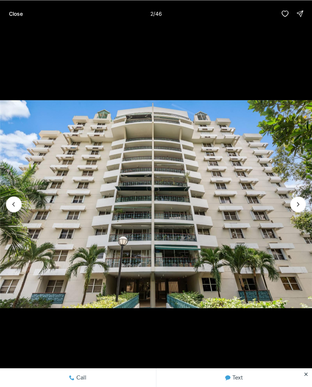
click at [301, 207] on icon "Next slide" at bounding box center [298, 203] width 7 height 7
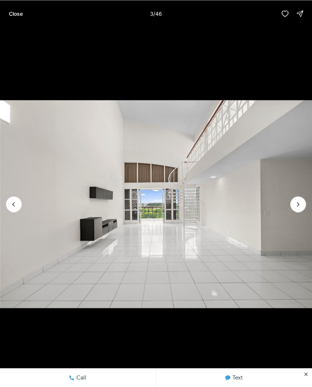
click at [297, 204] on icon "Next slide" at bounding box center [298, 203] width 7 height 7
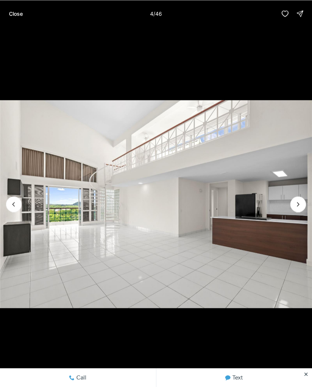
click at [301, 207] on icon "Next slide" at bounding box center [298, 203] width 7 height 7
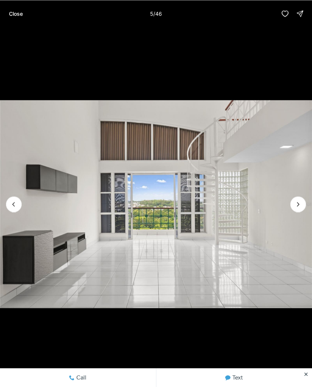
click at [299, 202] on icon "Next slide" at bounding box center [298, 203] width 7 height 7
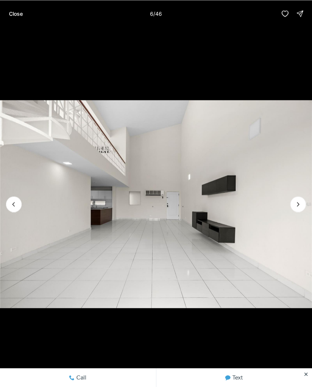
click at [295, 207] on icon "Next slide" at bounding box center [298, 203] width 7 height 7
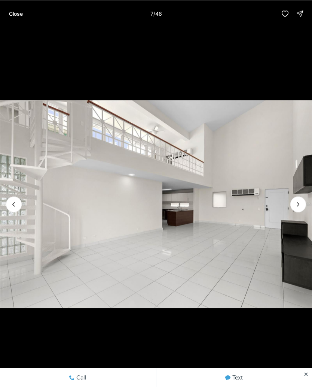
click at [298, 206] on icon "Next slide" at bounding box center [299, 204] width 2 height 4
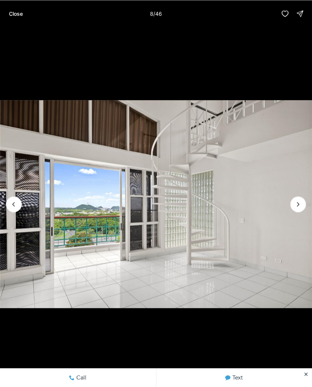
click at [296, 205] on icon "Next slide" at bounding box center [298, 203] width 7 height 7
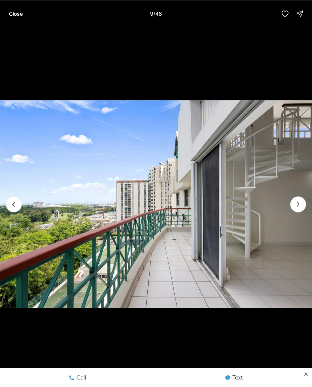
click at [299, 204] on icon "Next slide" at bounding box center [298, 203] width 7 height 7
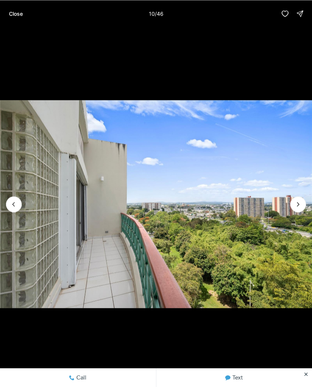
click at [298, 206] on icon "Next slide" at bounding box center [298, 203] width 7 height 7
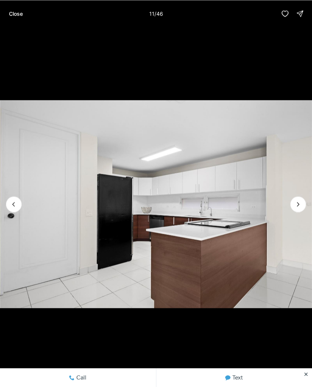
click at [297, 201] on icon "Next slide" at bounding box center [298, 203] width 7 height 7
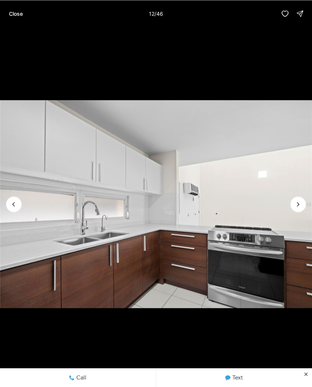
click at [301, 204] on icon "Next slide" at bounding box center [298, 203] width 7 height 7
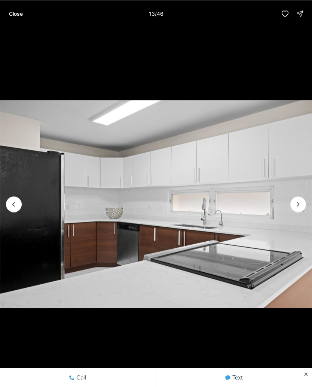
click at [301, 204] on icon "Next slide" at bounding box center [298, 203] width 7 height 7
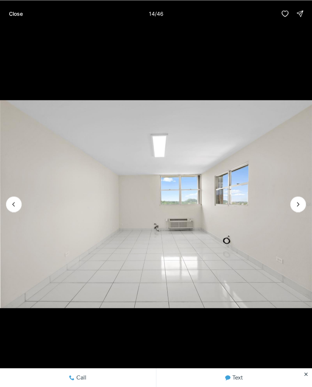
click at [300, 206] on icon "Next slide" at bounding box center [298, 203] width 7 height 7
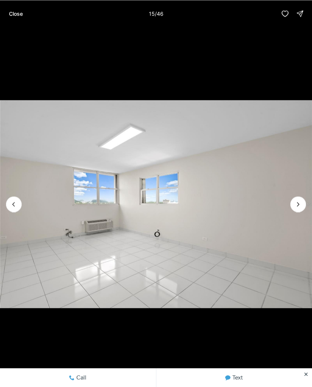
click at [299, 207] on icon "Next slide" at bounding box center [298, 203] width 7 height 7
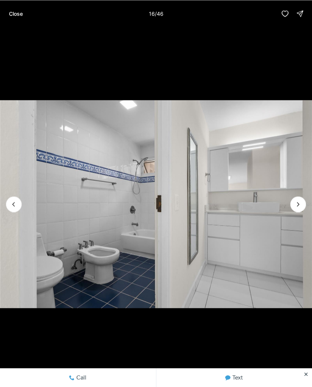
click at [297, 207] on icon "Next slide" at bounding box center [298, 203] width 7 height 7
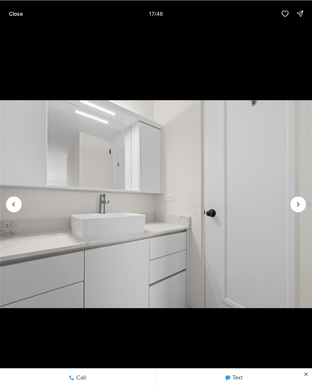
click at [298, 207] on icon "Next slide" at bounding box center [298, 203] width 7 height 7
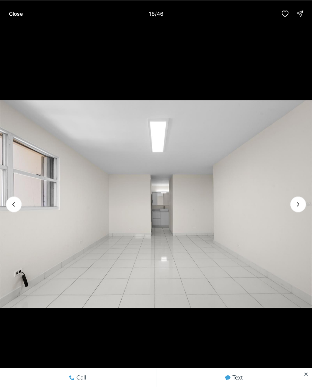
click at [301, 201] on icon "Next slide" at bounding box center [298, 203] width 7 height 7
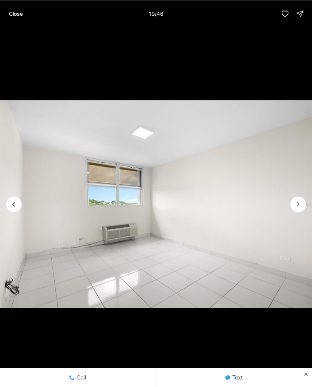
click at [13, 204] on icon "Previous slide" at bounding box center [14, 204] width 2 height 4
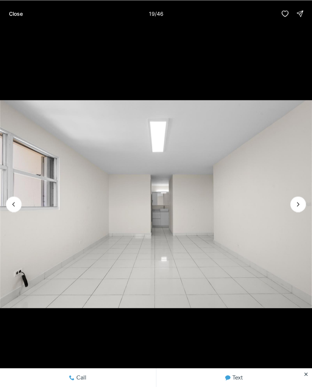
click at [16, 205] on icon "Previous slide" at bounding box center [13, 203] width 7 height 7
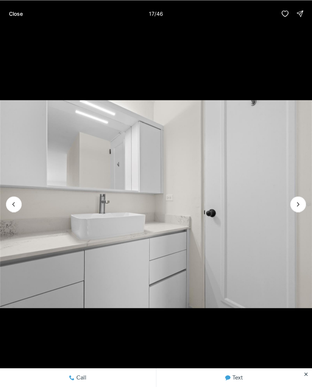
click at [293, 207] on button "Next slide" at bounding box center [298, 204] width 16 height 16
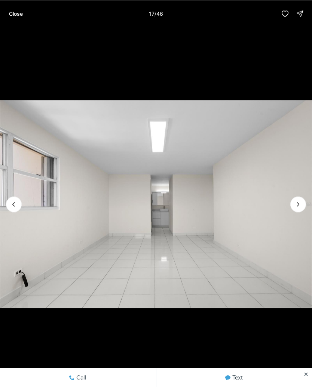
click at [293, 207] on button "Next slide" at bounding box center [298, 204] width 16 height 16
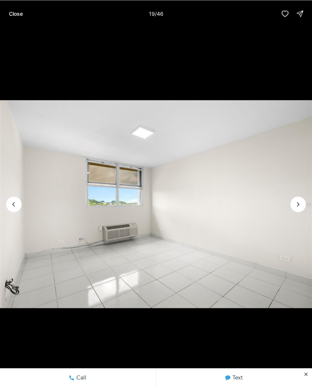
click at [302, 205] on icon "Next slide" at bounding box center [298, 203] width 7 height 7
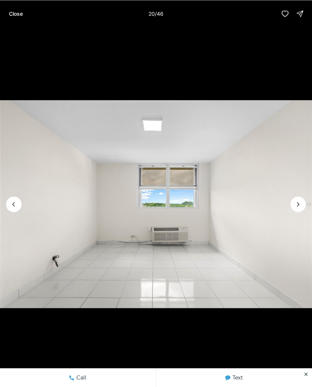
click at [300, 203] on icon "Next slide" at bounding box center [298, 203] width 7 height 7
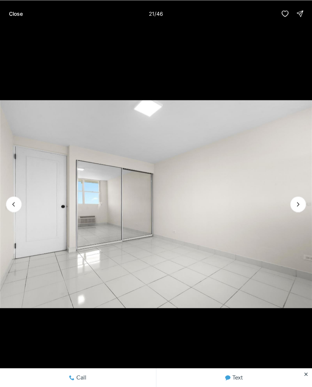
click at [301, 200] on button "Next slide" at bounding box center [298, 204] width 16 height 16
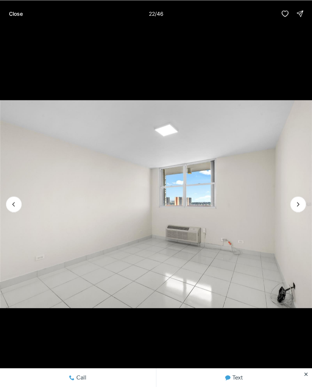
click at [303, 199] on button "Next slide" at bounding box center [298, 204] width 16 height 16
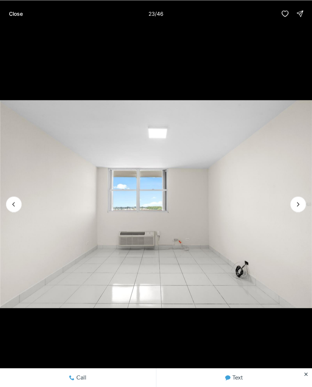
click at [300, 206] on icon "Next slide" at bounding box center [298, 203] width 7 height 7
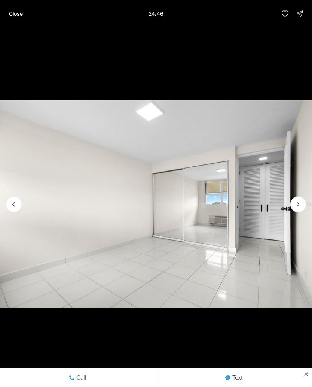
click at [298, 204] on icon "Next slide" at bounding box center [298, 203] width 7 height 7
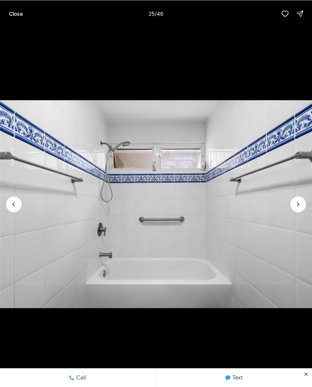
click at [298, 204] on icon "Next slide" at bounding box center [298, 203] width 7 height 7
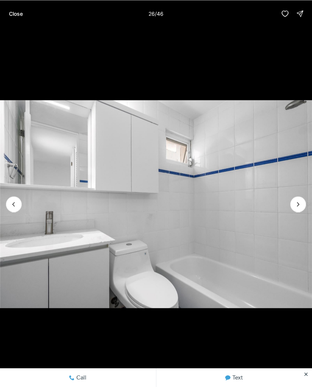
click at [296, 202] on icon "Next slide" at bounding box center [298, 203] width 7 height 7
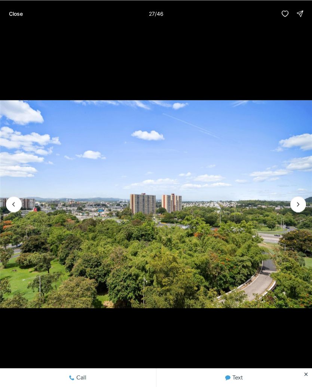
click at [295, 207] on icon "Next slide" at bounding box center [298, 203] width 7 height 7
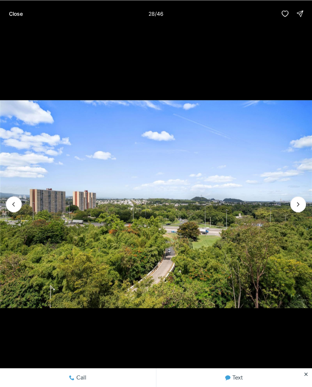
click at [299, 205] on icon "Next slide" at bounding box center [298, 203] width 7 height 7
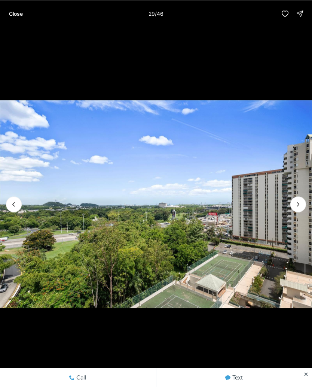
click at [299, 204] on icon "Next slide" at bounding box center [299, 204] width 2 height 4
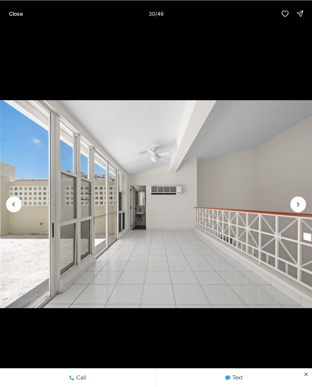
click at [299, 203] on icon "Next slide" at bounding box center [298, 203] width 7 height 7
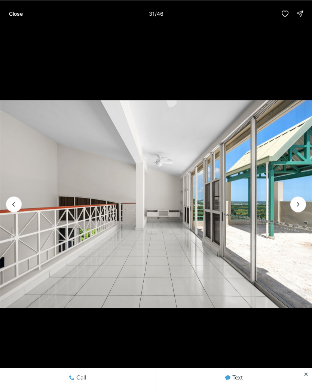
click at [299, 203] on icon "Next slide" at bounding box center [298, 203] width 7 height 7
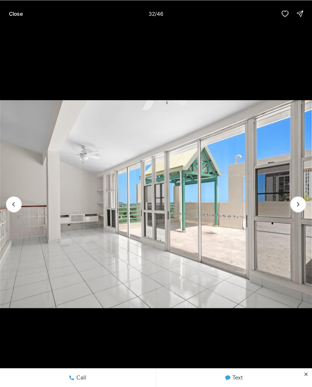
click at [292, 201] on button "Next slide" at bounding box center [298, 204] width 16 height 16
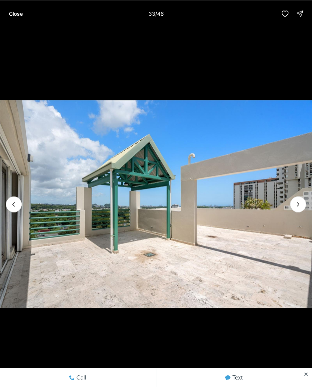
click at [295, 202] on icon "Next slide" at bounding box center [298, 203] width 7 height 7
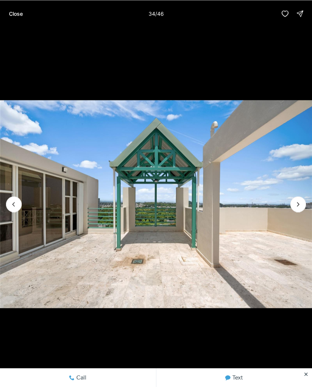
click at [298, 203] on icon "Next slide" at bounding box center [298, 203] width 7 height 7
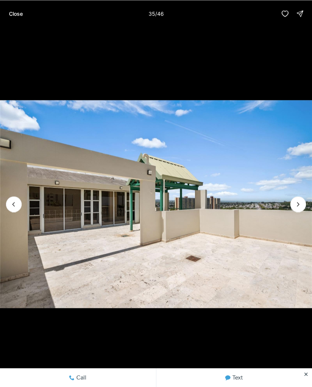
click at [295, 207] on icon "Next slide" at bounding box center [298, 203] width 7 height 7
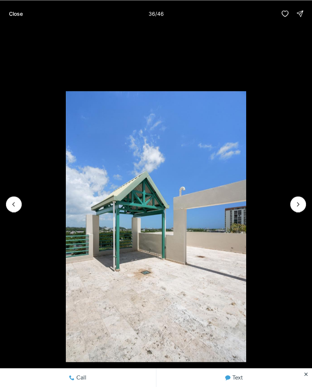
click at [292, 206] on button "Next slide" at bounding box center [298, 204] width 16 height 16
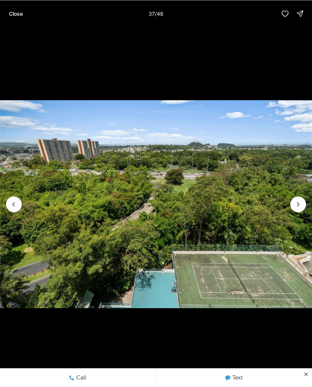
click at [295, 202] on icon "Next slide" at bounding box center [298, 203] width 7 height 7
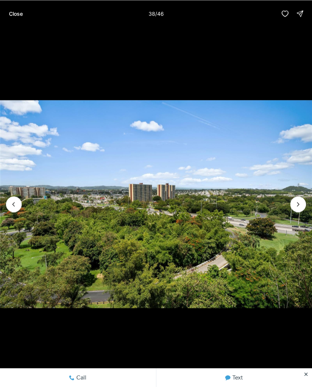
click at [296, 205] on icon "Next slide" at bounding box center [298, 203] width 7 height 7
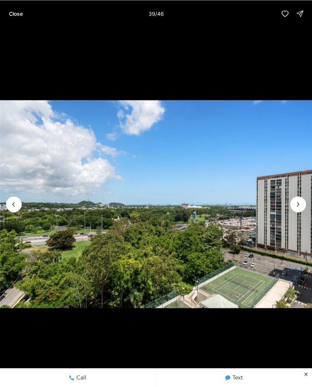
click at [296, 205] on icon "Next slide" at bounding box center [298, 203] width 7 height 7
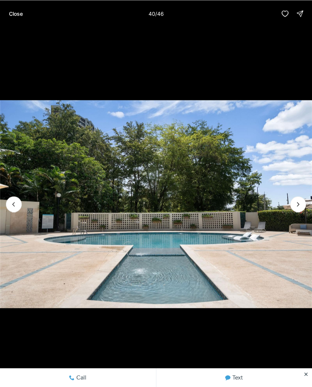
click at [300, 204] on icon "Next slide" at bounding box center [298, 203] width 7 height 7
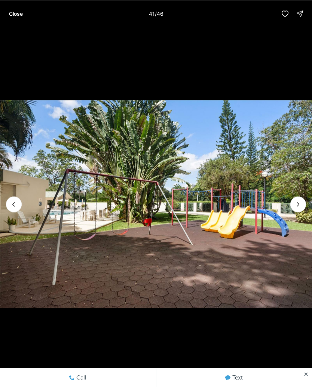
click at [299, 205] on icon "Next slide" at bounding box center [298, 203] width 7 height 7
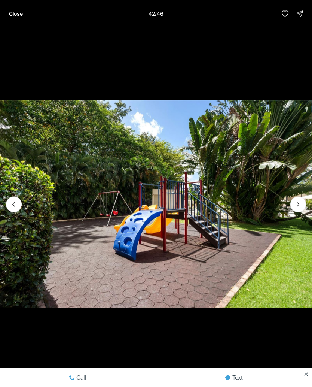
click at [297, 204] on icon "Next slide" at bounding box center [298, 203] width 7 height 7
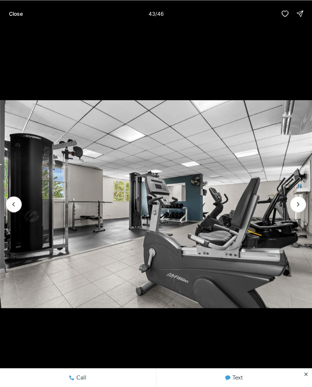
click at [297, 207] on icon "Next slide" at bounding box center [298, 203] width 7 height 7
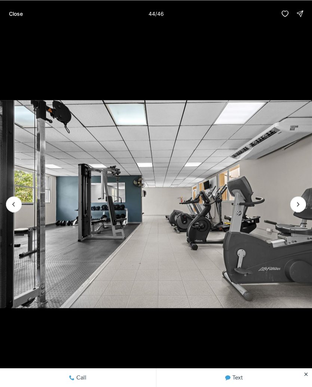
click at [296, 207] on icon "Next slide" at bounding box center [298, 203] width 7 height 7
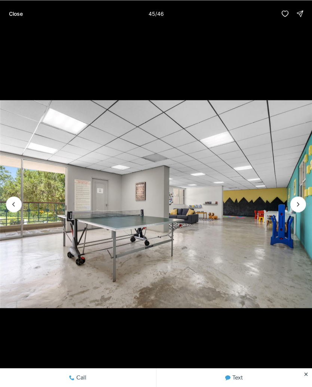
click at [296, 207] on icon "Next slide" at bounding box center [298, 203] width 7 height 7
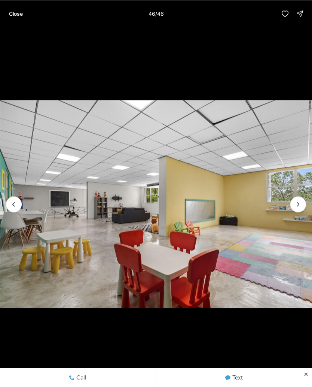
click at [299, 207] on div at bounding box center [298, 204] width 16 height 16
click at [296, 206] on div at bounding box center [298, 204] width 16 height 16
click at [22, 11] on p "Close" at bounding box center [16, 13] width 14 height 6
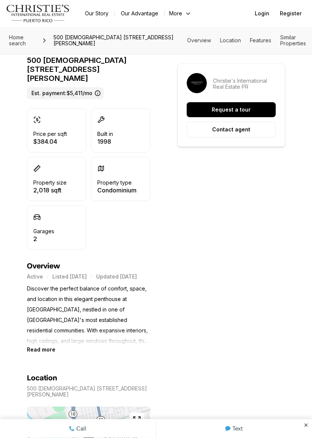
scroll to position [187, 0]
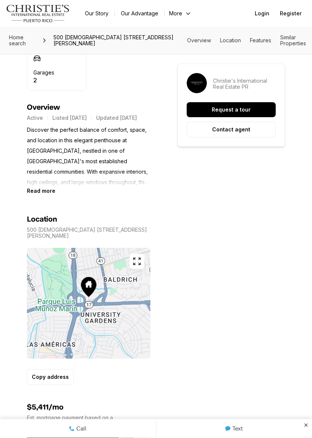
click at [48, 188] on b "Read more" at bounding box center [41, 191] width 28 height 6
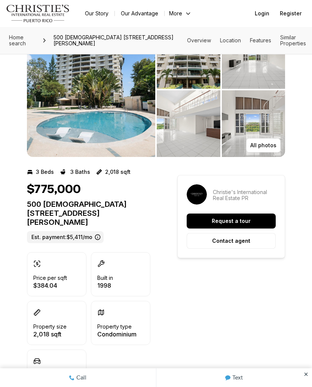
scroll to position [0, 0]
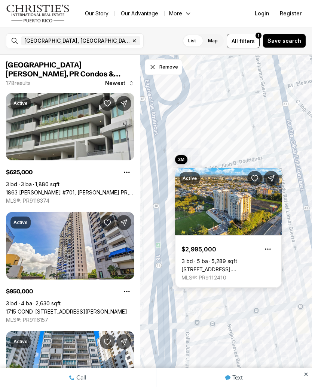
click at [227, 266] on link "[STREET_ADDRESS]. [PERSON_NAME][STREET_ADDRESS][PERSON_NAME]" at bounding box center [229, 269] width 94 height 7
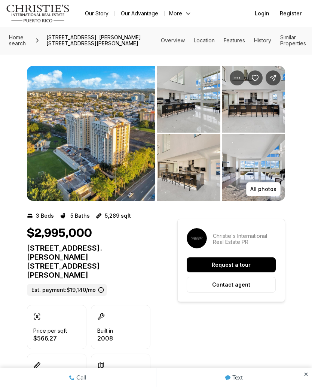
click at [126, 141] on img "View image gallery" at bounding box center [91, 133] width 128 height 135
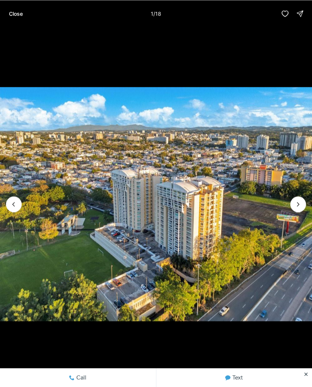
click at [277, 217] on img "1 of 18" at bounding box center [156, 204] width 312 height 271
click at [298, 207] on icon "Next slide" at bounding box center [298, 203] width 7 height 7
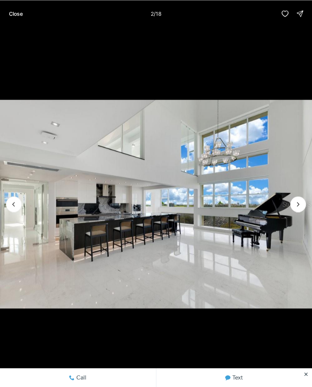
click at [298, 203] on icon "Next slide" at bounding box center [298, 203] width 7 height 7
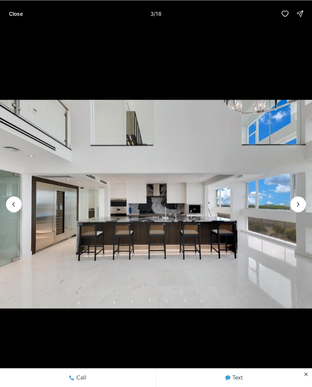
click at [297, 203] on icon "Next slide" at bounding box center [298, 203] width 7 height 7
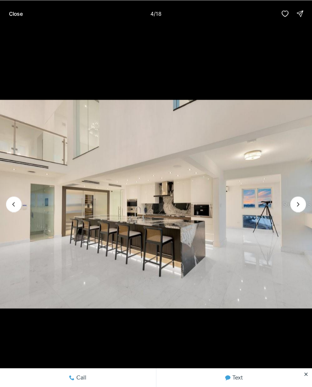
click at [297, 204] on icon "Next slide" at bounding box center [298, 203] width 7 height 7
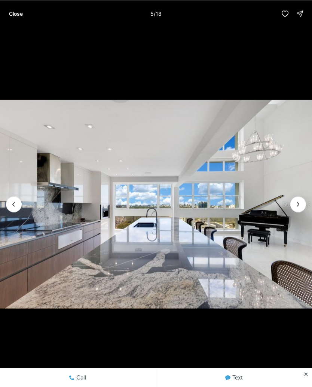
click at [298, 204] on icon "Next slide" at bounding box center [298, 203] width 7 height 7
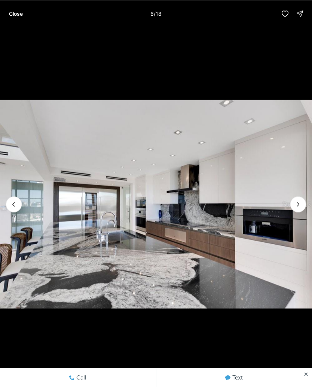
click at [297, 202] on icon "Next slide" at bounding box center [298, 203] width 7 height 7
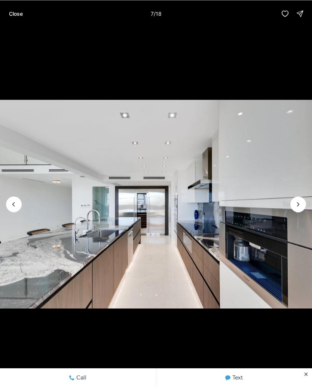
click at [297, 205] on icon "Next slide" at bounding box center [298, 203] width 7 height 7
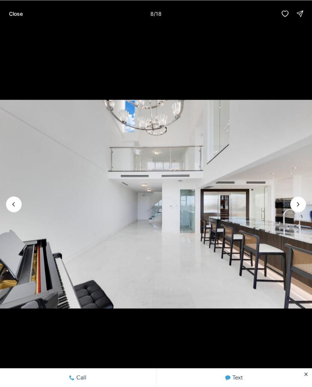
click at [298, 206] on icon "Next slide" at bounding box center [298, 203] width 7 height 7
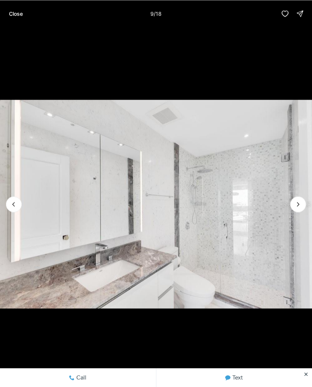
click at [297, 204] on icon "Next slide" at bounding box center [298, 203] width 7 height 7
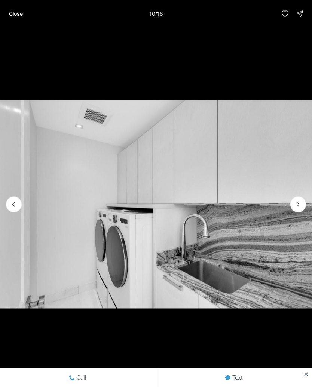
click at [302, 204] on icon "Next slide" at bounding box center [298, 203] width 7 height 7
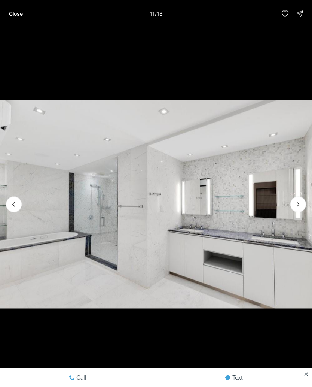
click at [296, 207] on icon "Next slide" at bounding box center [298, 203] width 7 height 7
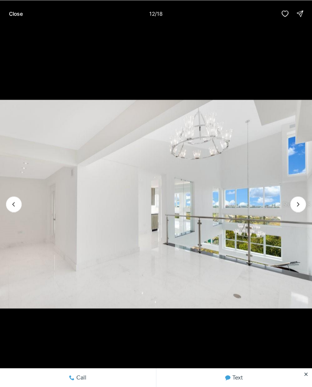
click at [300, 204] on icon "Next slide" at bounding box center [298, 203] width 7 height 7
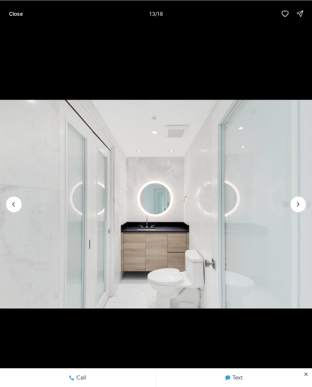
click at [300, 206] on icon "Next slide" at bounding box center [298, 203] width 7 height 7
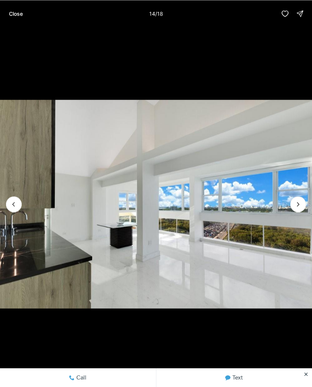
click at [296, 207] on icon "Next slide" at bounding box center [298, 203] width 7 height 7
